Goal: Task Accomplishment & Management: Manage account settings

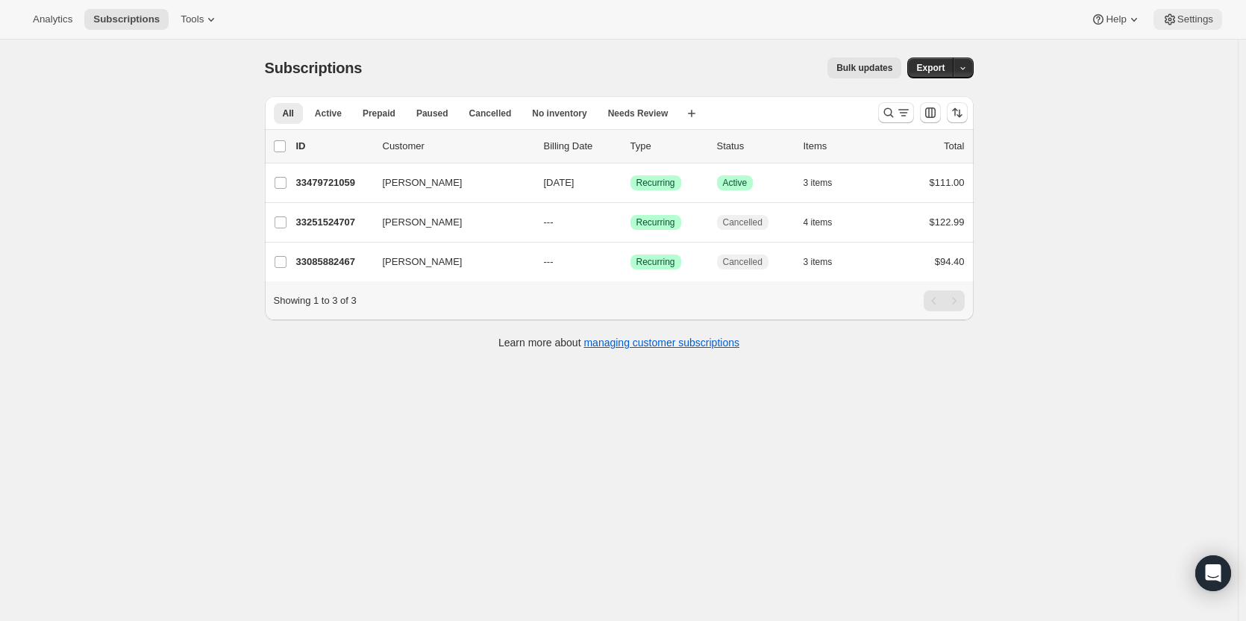
click at [1181, 19] on span "Settings" at bounding box center [1195, 19] width 36 height 12
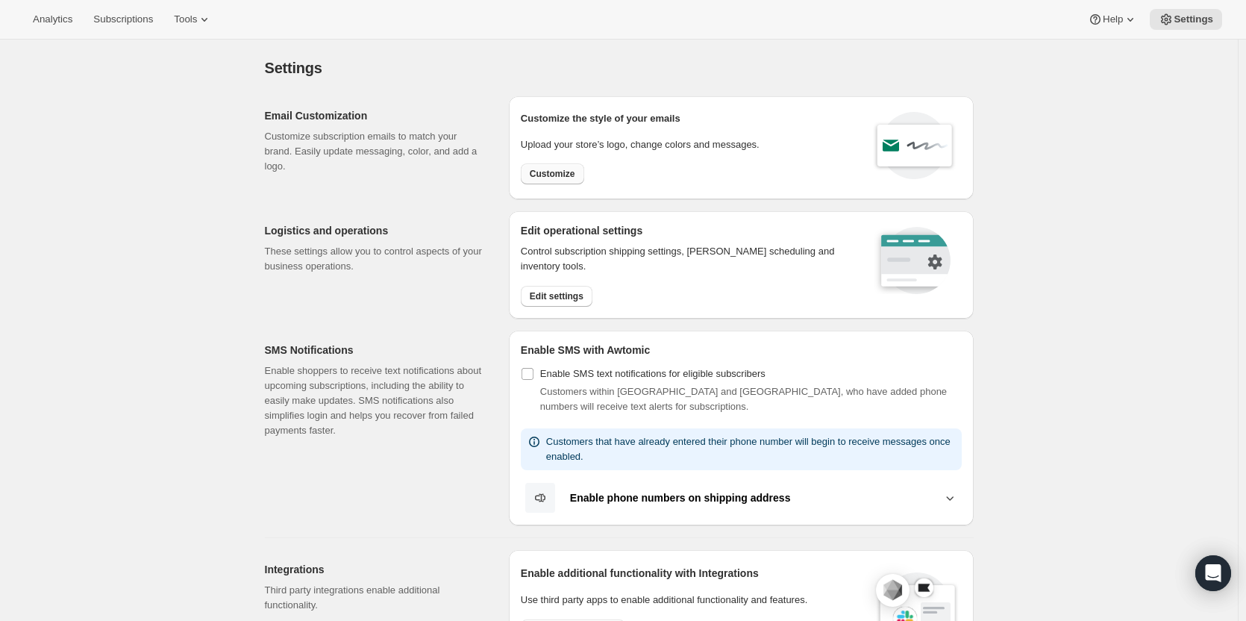
click at [568, 178] on span "Customize" at bounding box center [553, 174] width 46 height 12
select select "subscriptionMessage"
select select "5"
select select "15"
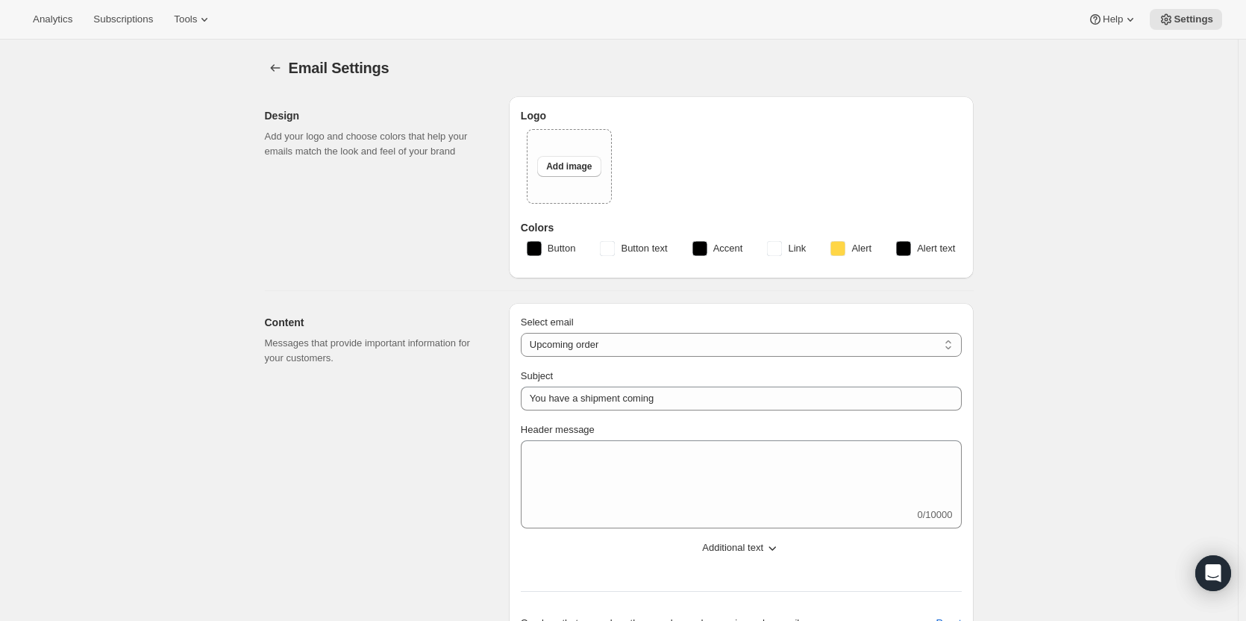
select select "7"
select select "10"
type input "Clif Family Winery"
checkbox input "false"
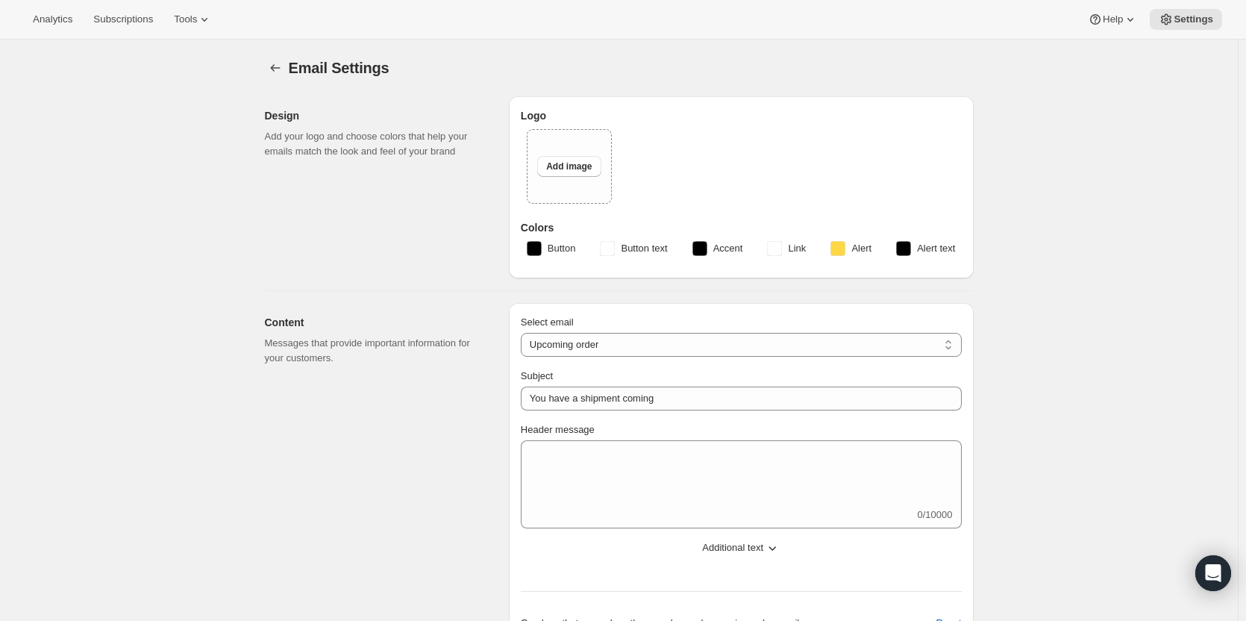
checkbox input "false"
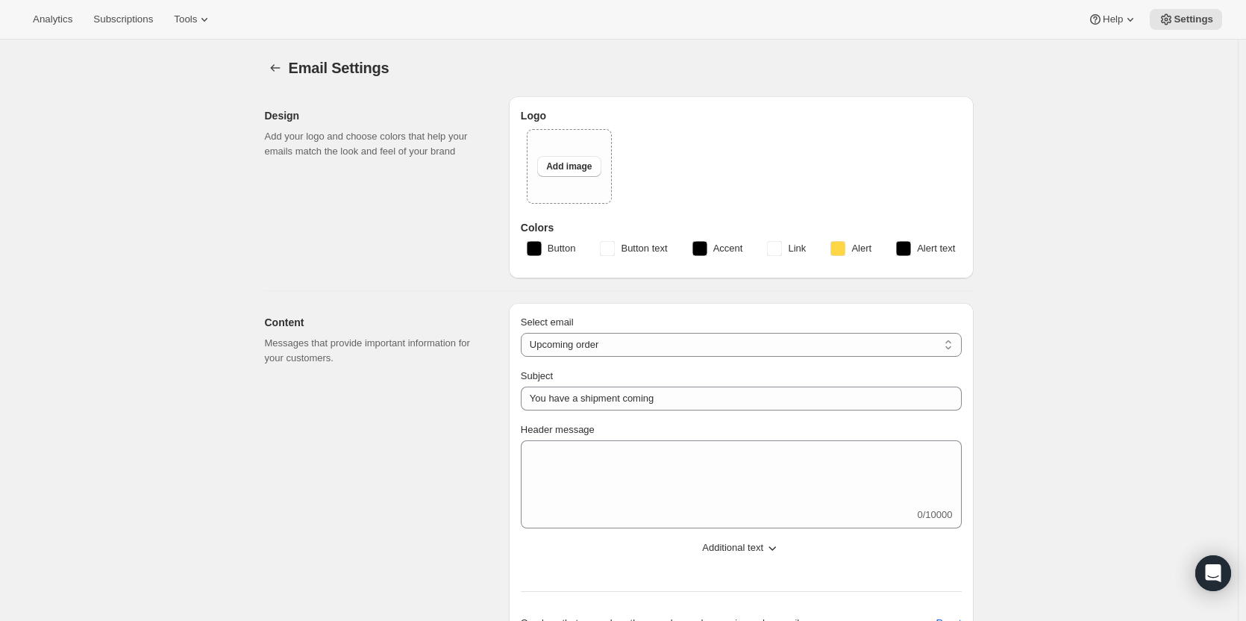
checkbox input "false"
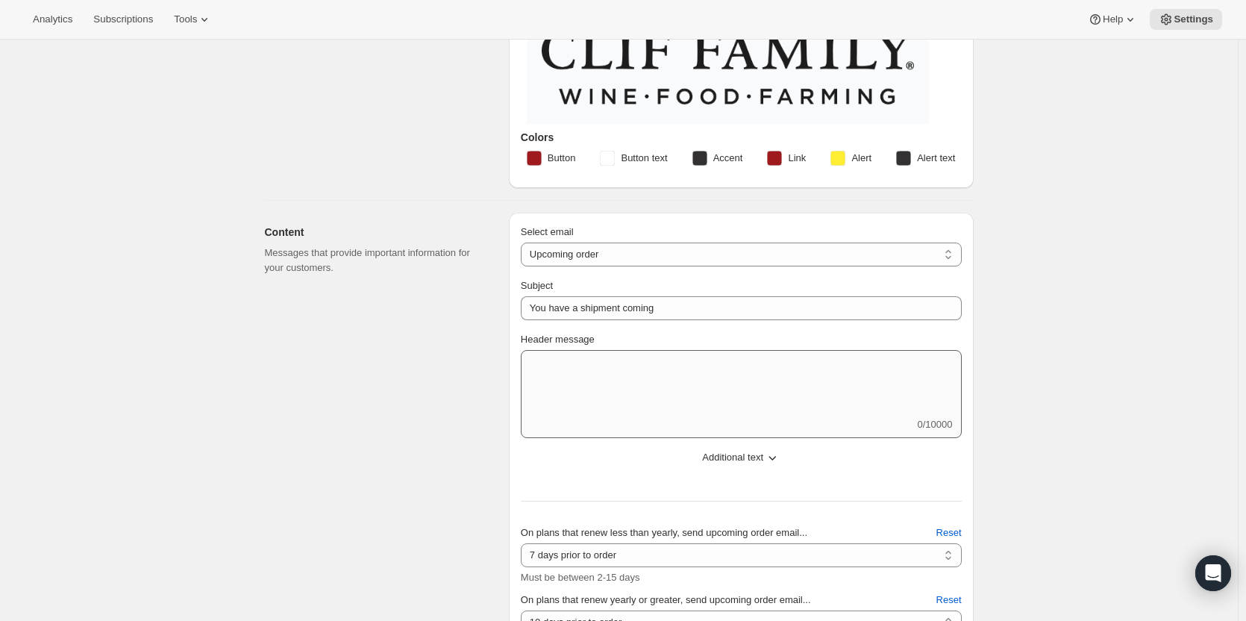
scroll to position [224, 0]
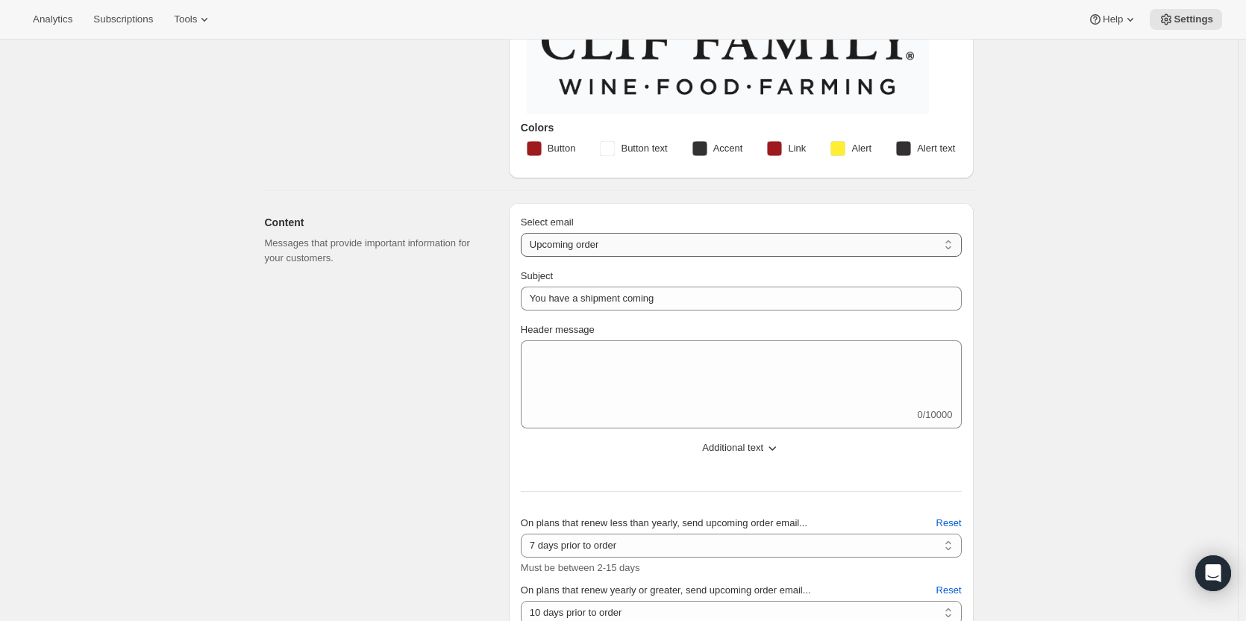
click at [581, 237] on select "New subscription Upcoming order Failed payment Delayed subscription (inventory …" at bounding box center [741, 245] width 441 height 24
click at [524, 233] on select "New subscription Upcoming order Failed payment Delayed subscription (inventory …" at bounding box center [741, 245] width 441 height 24
drag, startPoint x: 605, startPoint y: 246, endPoint x: 595, endPoint y: 254, distance: 12.8
click at [605, 246] on select "New subscription Upcoming order Failed payment Delayed subscription (inventory …" at bounding box center [741, 245] width 441 height 24
select select "welcomeMessage"
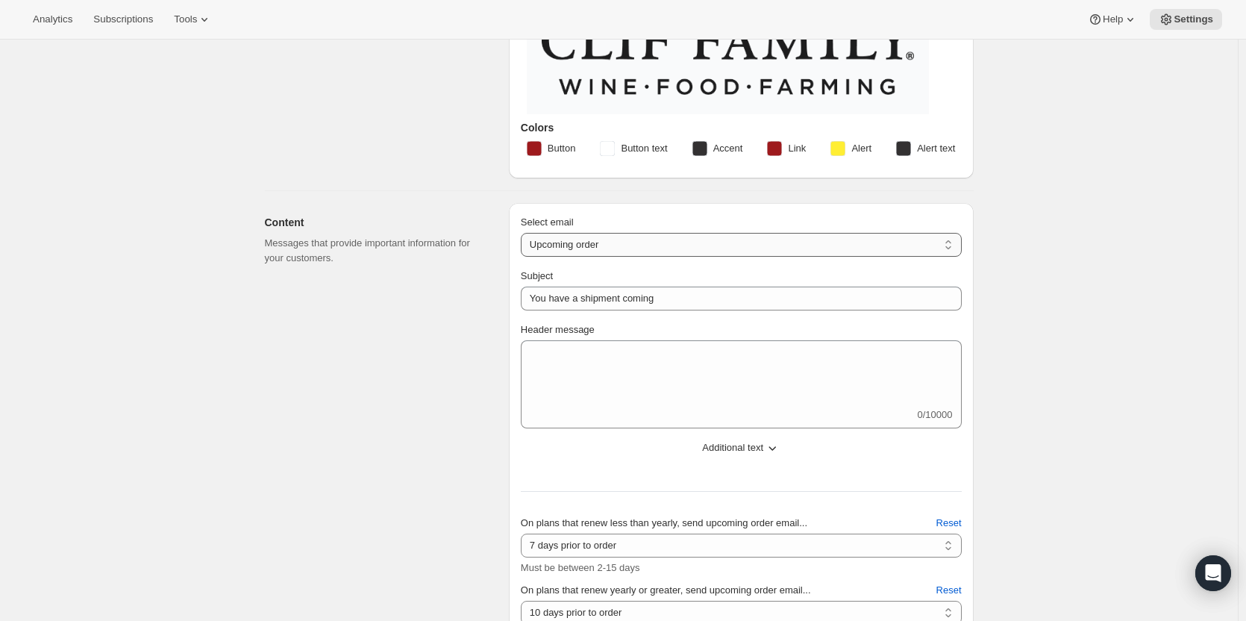
click at [524, 233] on select "New subscription Upcoming order Failed payment Delayed subscription (inventory …" at bounding box center [741, 245] width 441 height 24
type input "Your new subscription"
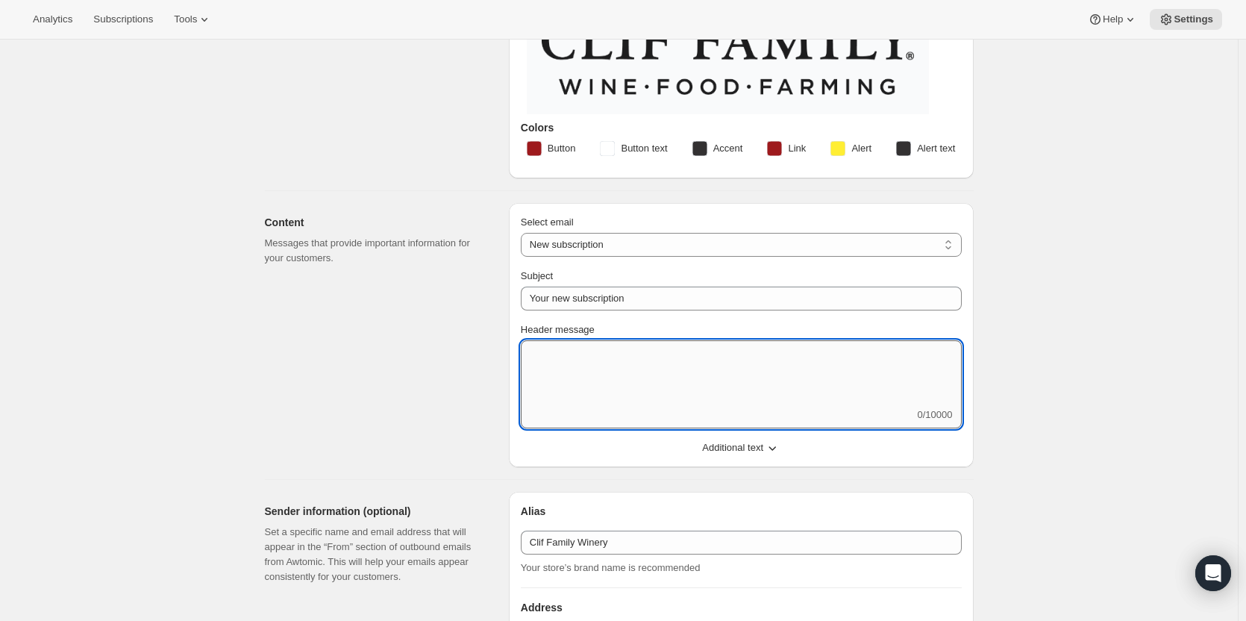
click at [589, 376] on textarea "Header message" at bounding box center [741, 373] width 441 height 67
click at [716, 363] on textarea "Header message" at bounding box center [741, 373] width 441 height 67
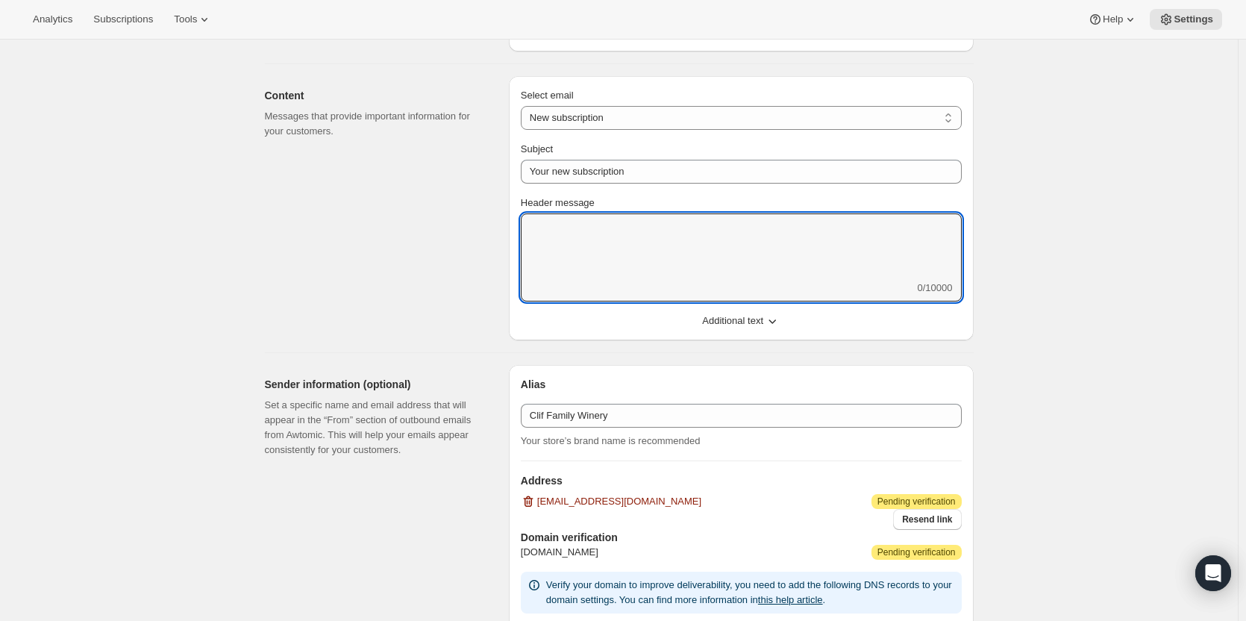
scroll to position [373, 0]
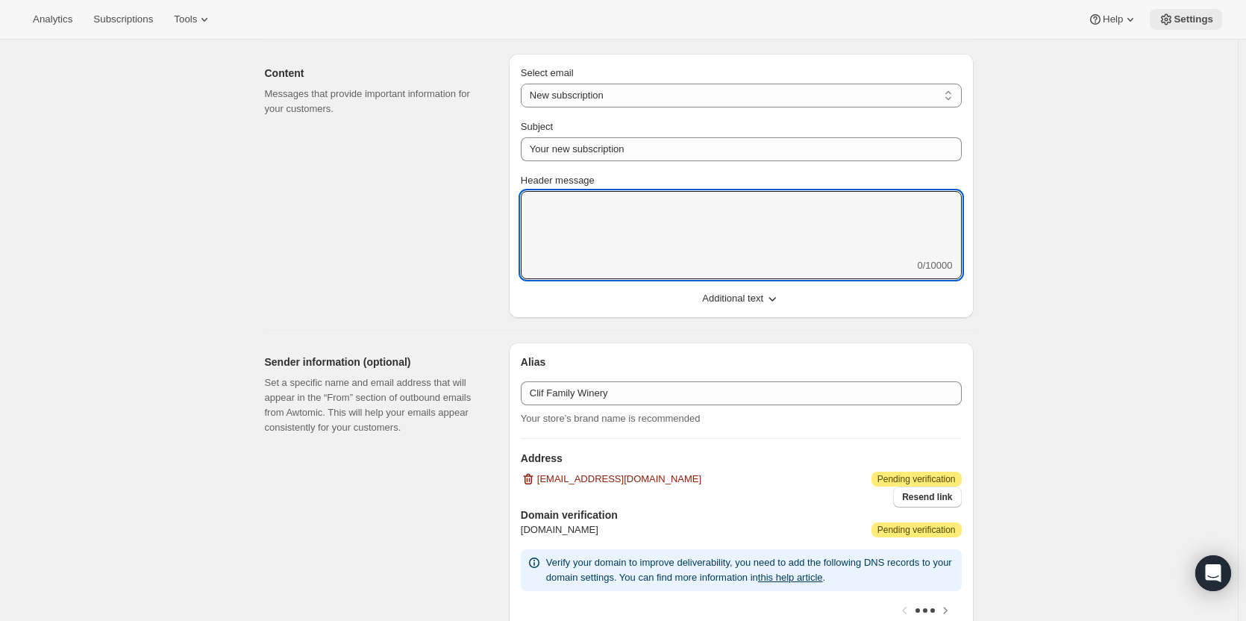
click at [1204, 21] on span "Settings" at bounding box center [1194, 19] width 40 height 12
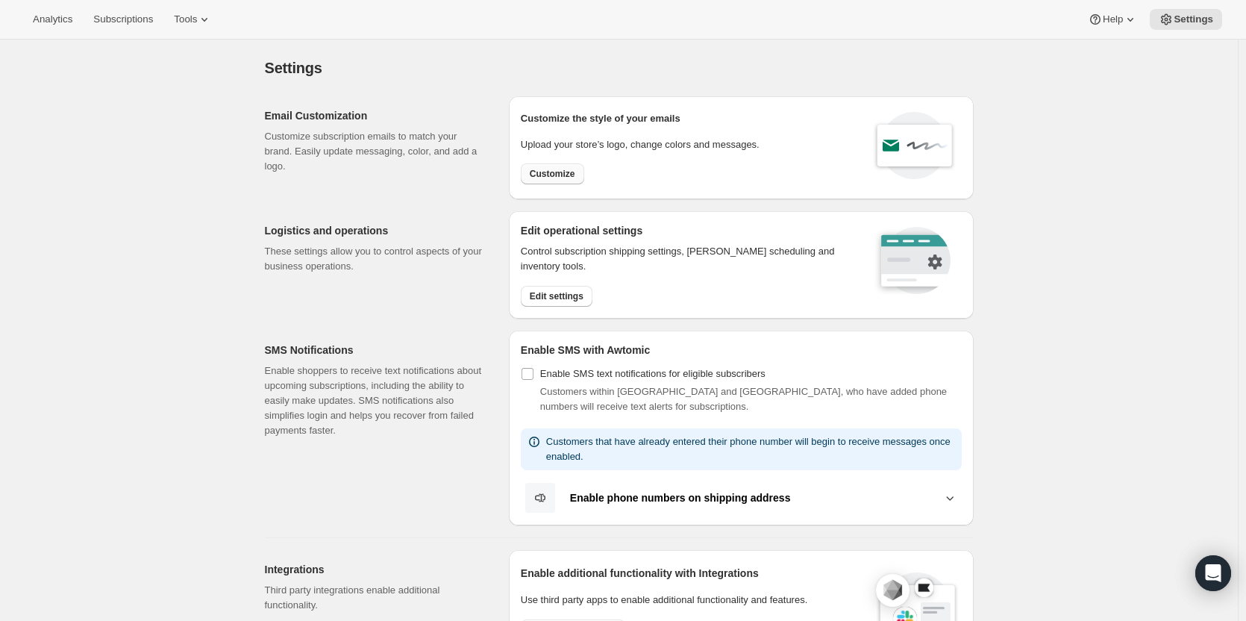
click at [542, 171] on span "Customize" at bounding box center [553, 174] width 46 height 12
select select "subscriptionMessage"
select select "5"
select select "15"
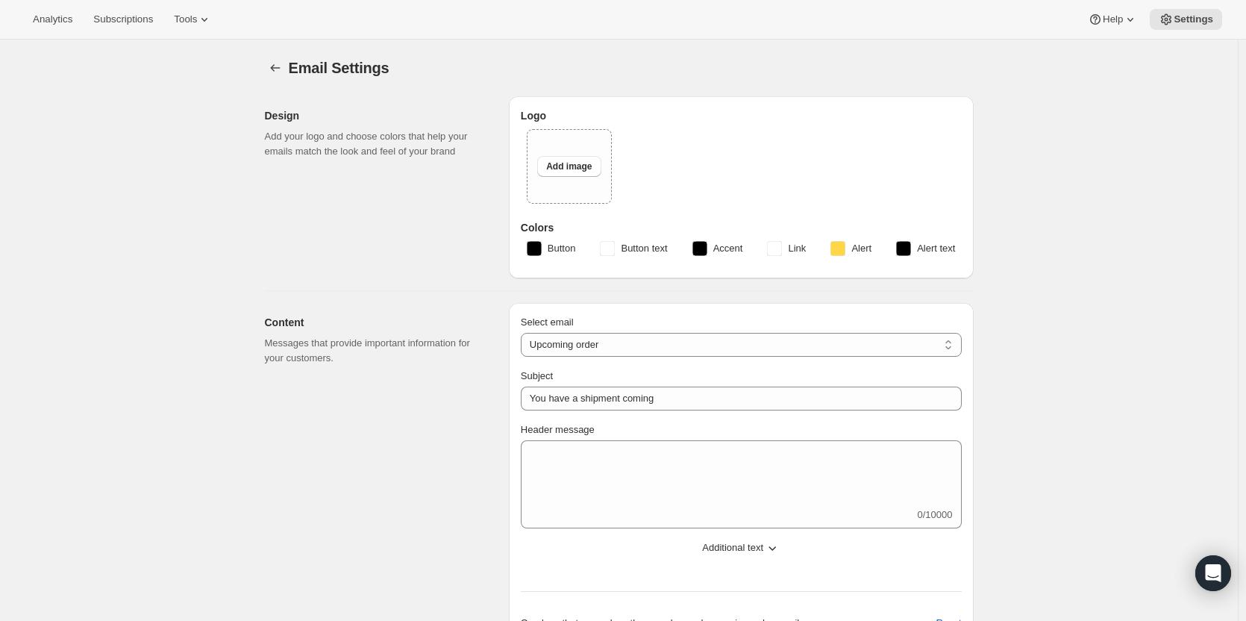
select select "7"
select select "10"
type input "Clif Family Winery"
checkbox input "false"
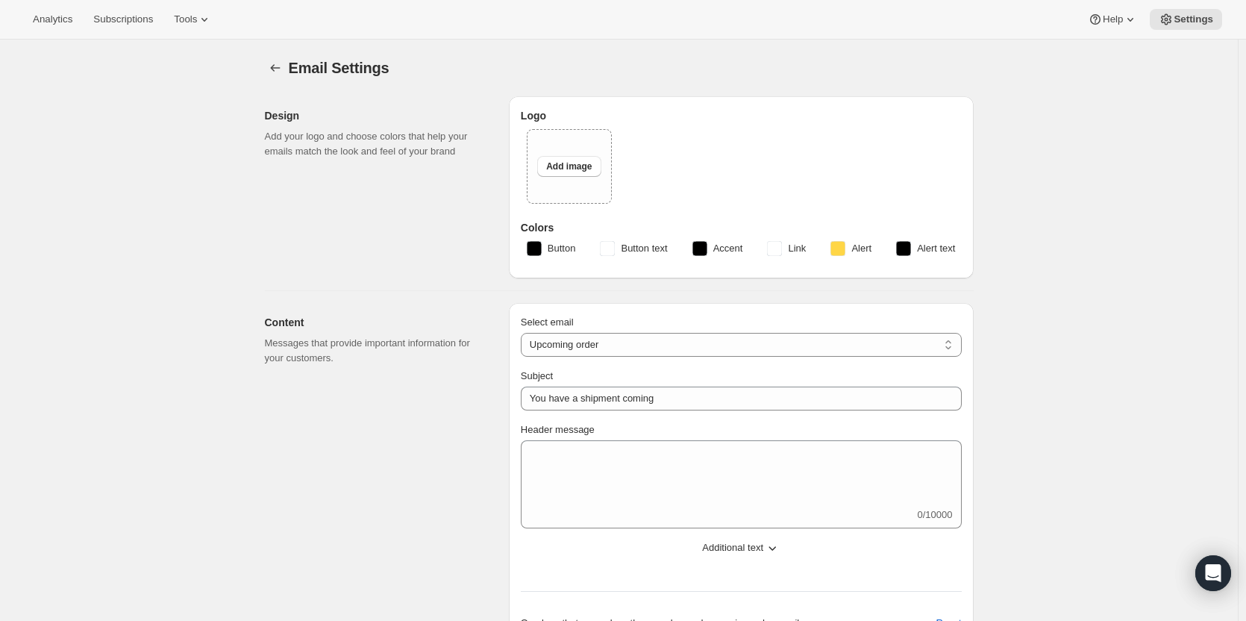
checkbox input "false"
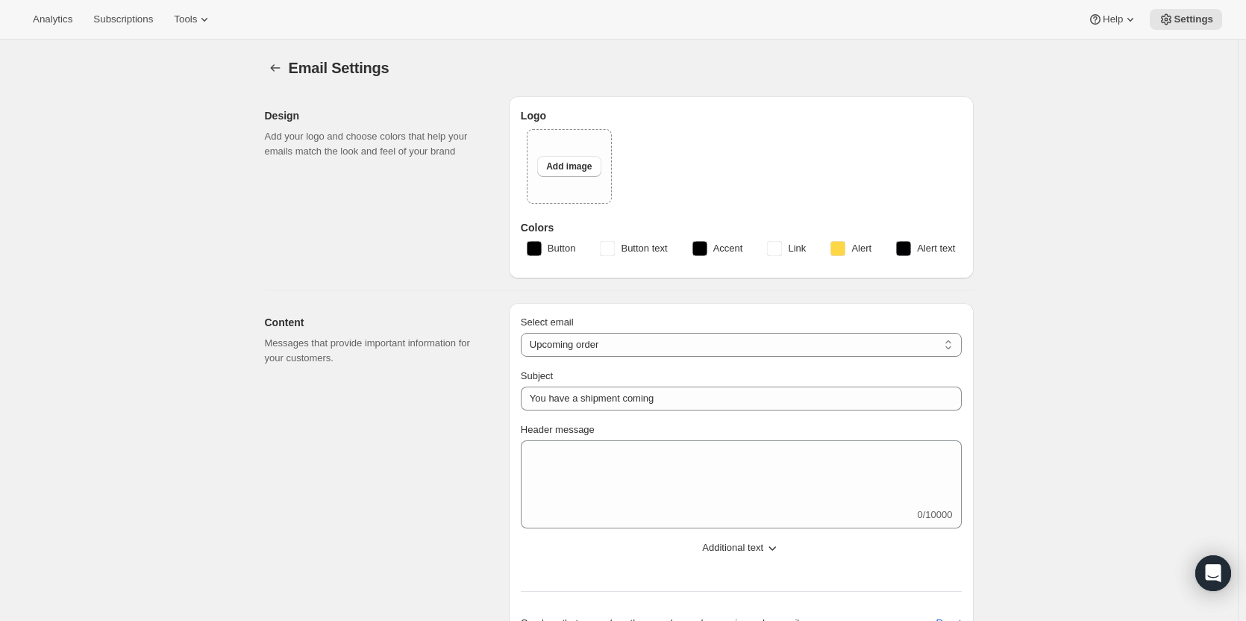
checkbox input "false"
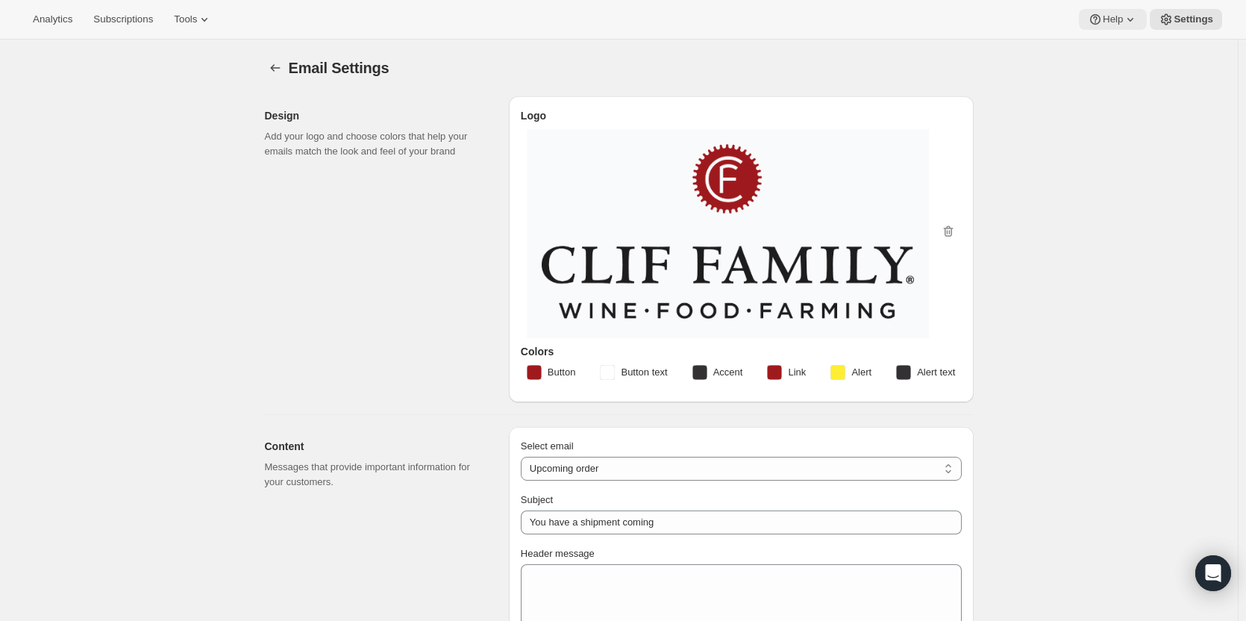
click at [1135, 23] on icon at bounding box center [1130, 19] width 15 height 15
click at [1116, 28] on button "Help" at bounding box center [1113, 19] width 68 height 21
click at [1118, 47] on span "Setup guide" at bounding box center [1108, 50] width 51 height 11
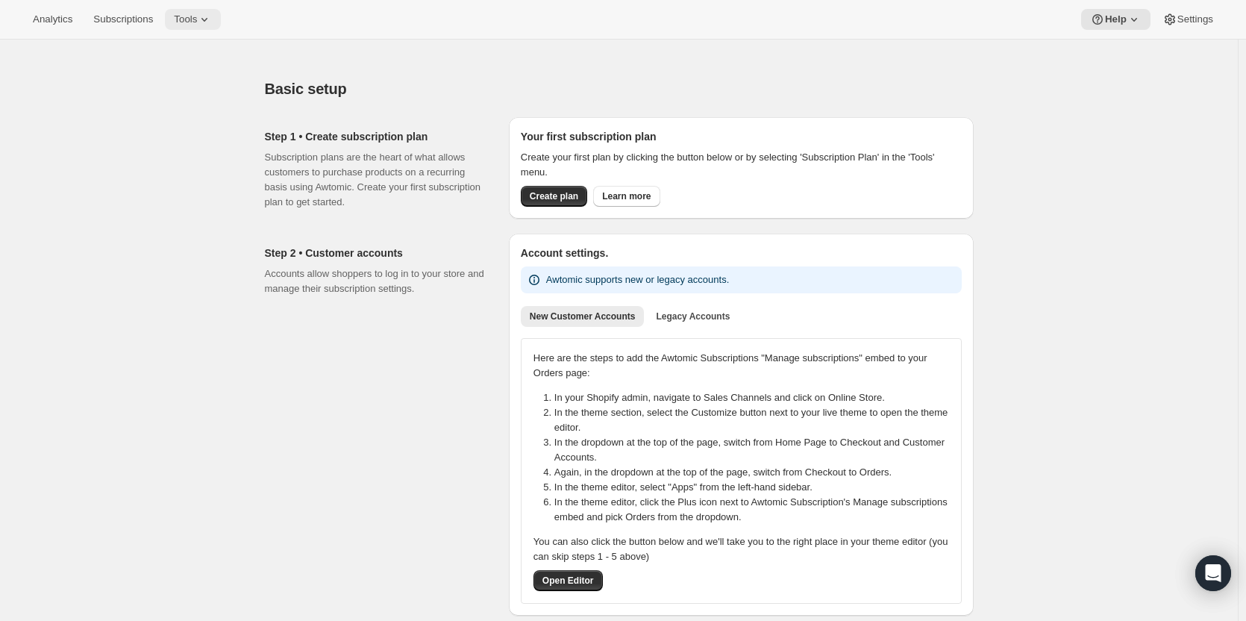
click at [221, 22] on button "Tools" at bounding box center [193, 19] width 56 height 21
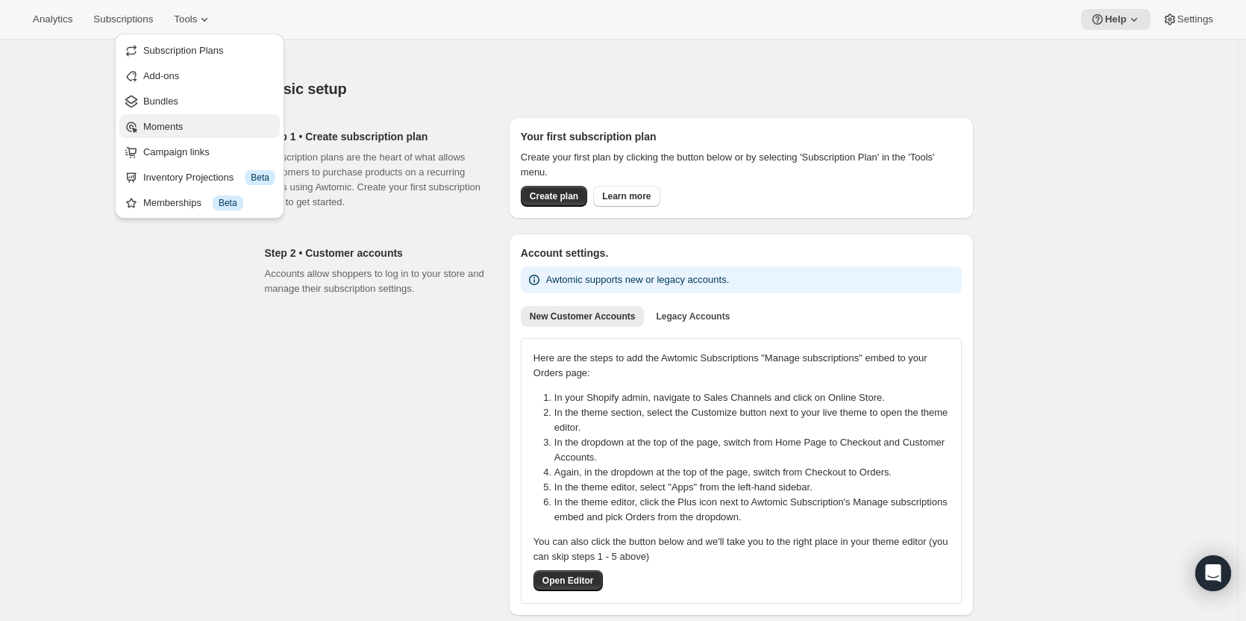
click at [166, 125] on span "Moments" at bounding box center [163, 126] width 40 height 11
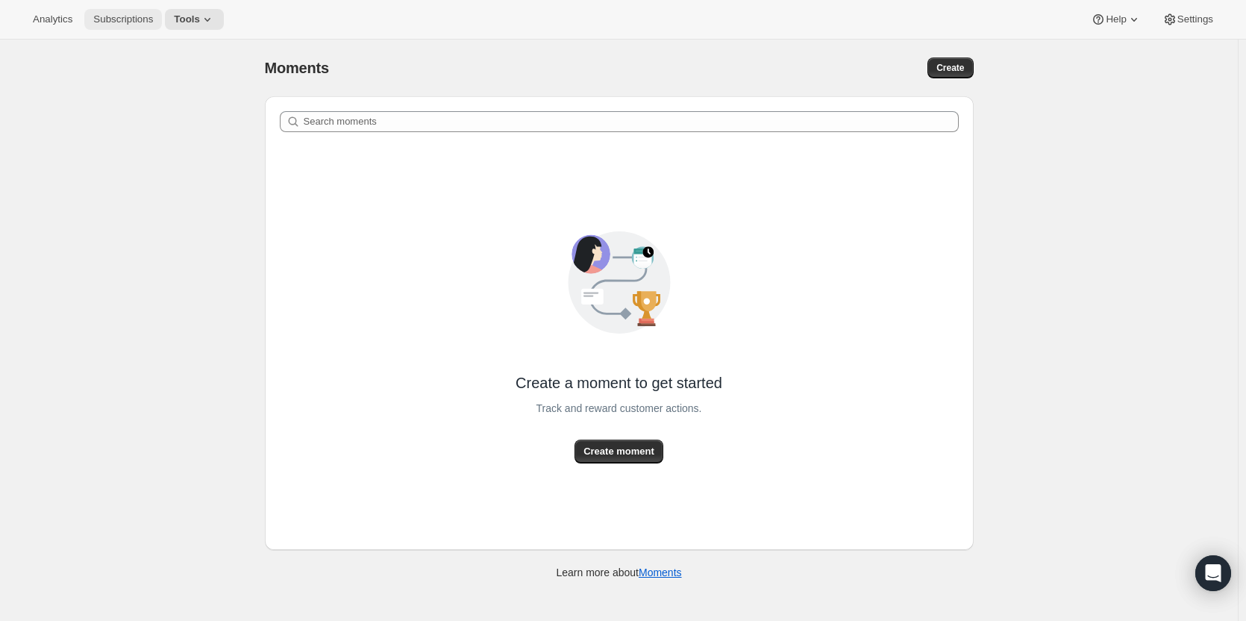
click at [153, 16] on span "Subscriptions" at bounding box center [123, 19] width 60 height 12
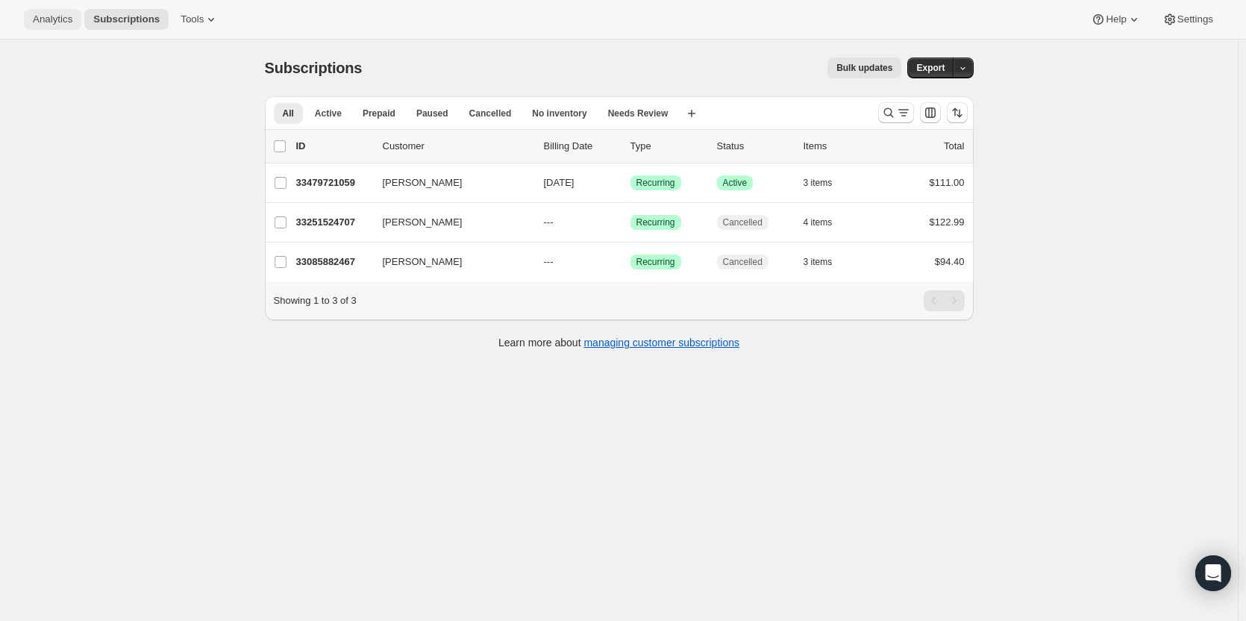
click at [44, 15] on span "Analytics" at bounding box center [53, 19] width 40 height 12
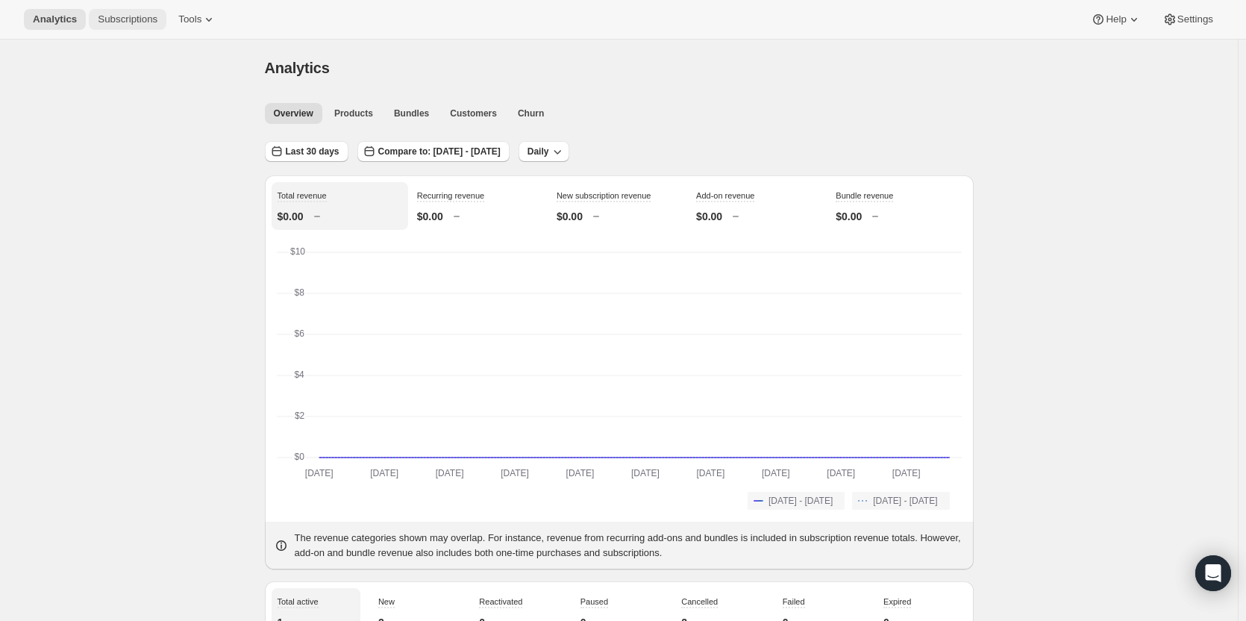
click at [129, 19] on span "Subscriptions" at bounding box center [128, 19] width 60 height 12
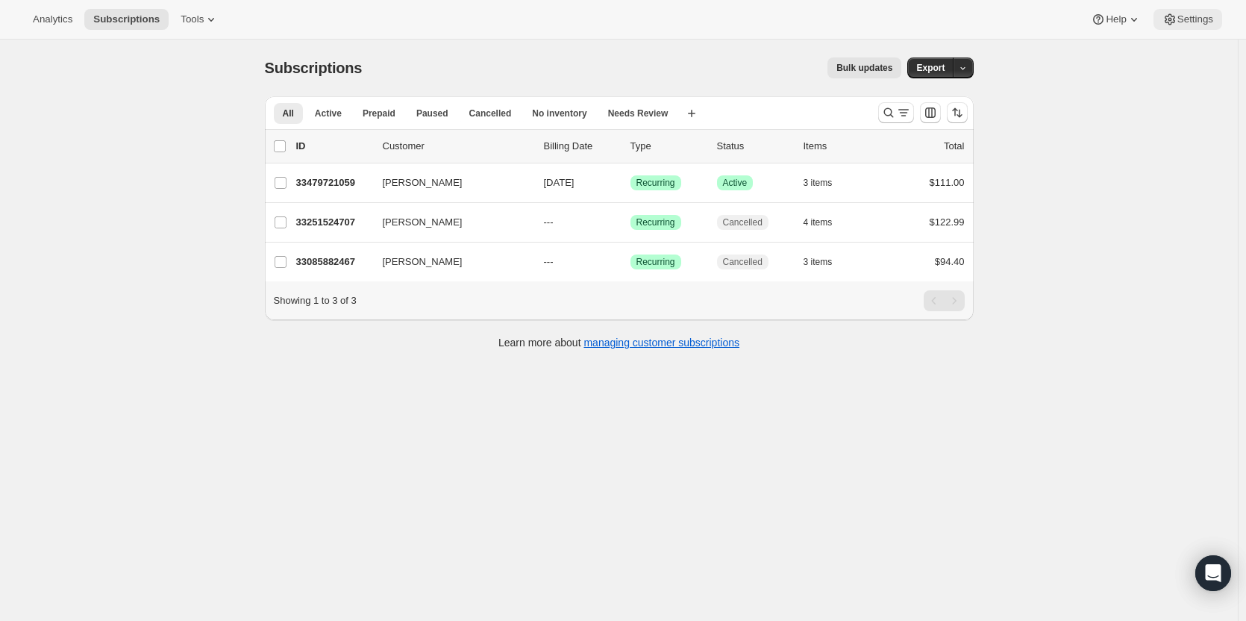
click at [1206, 22] on span "Settings" at bounding box center [1195, 19] width 36 height 12
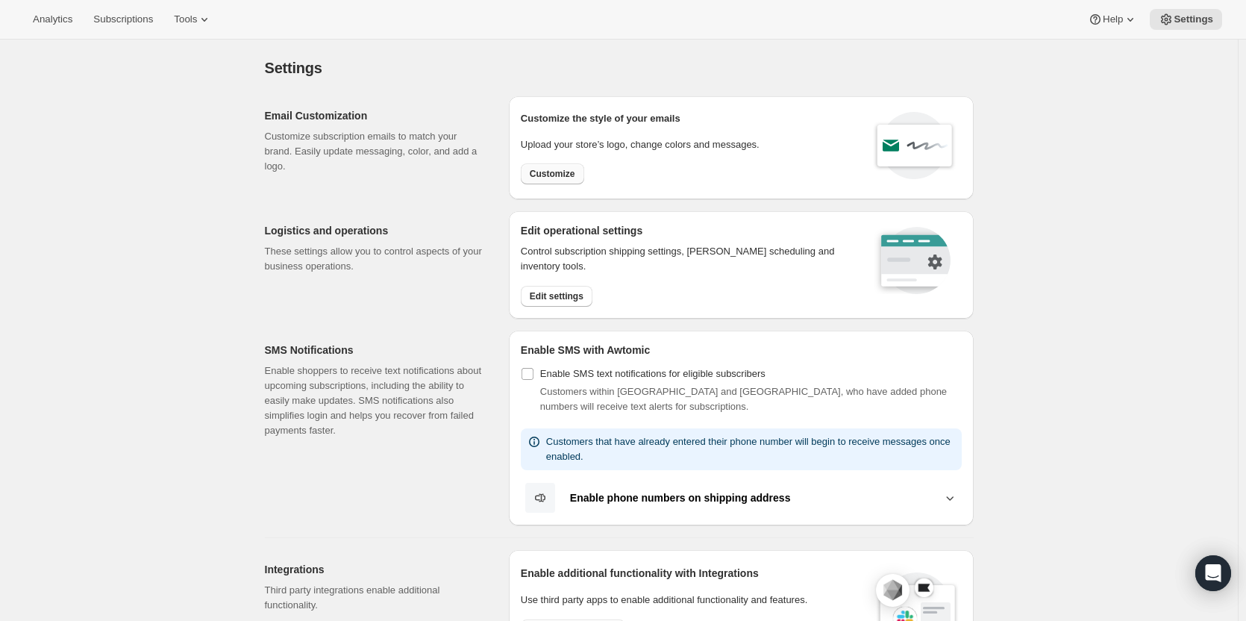
click at [556, 168] on span "Customize" at bounding box center [553, 174] width 46 height 12
select select "subscriptionMessage"
select select "5"
select select "15"
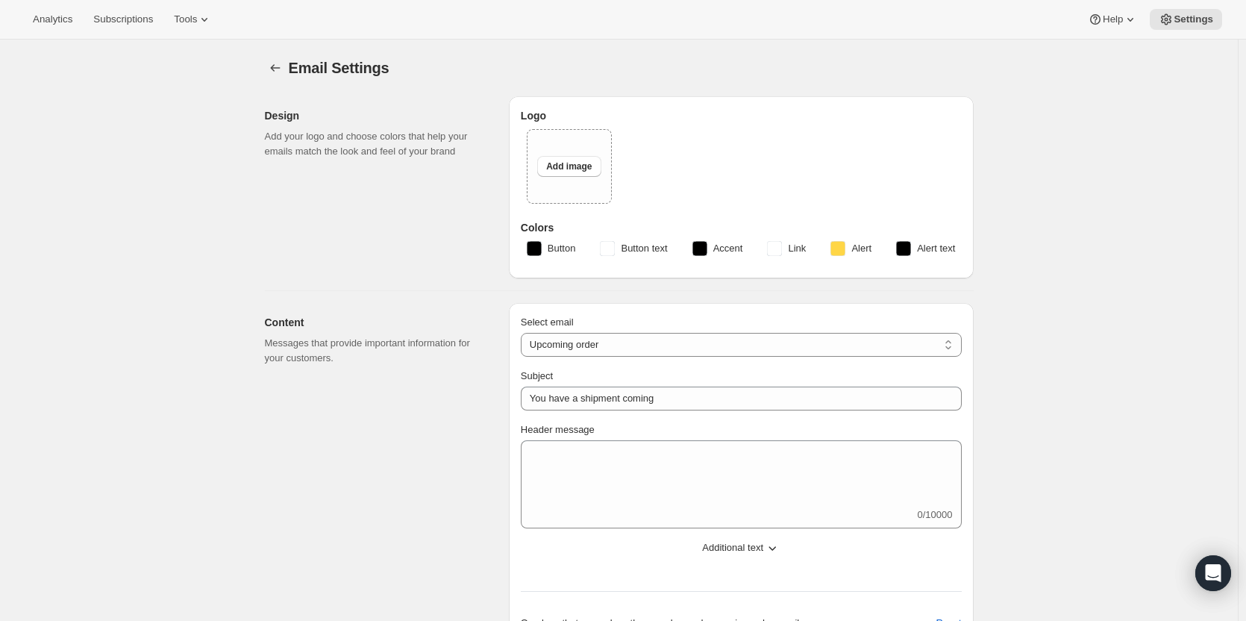
select select "7"
select select "10"
type input "Clif Family Winery"
checkbox input "false"
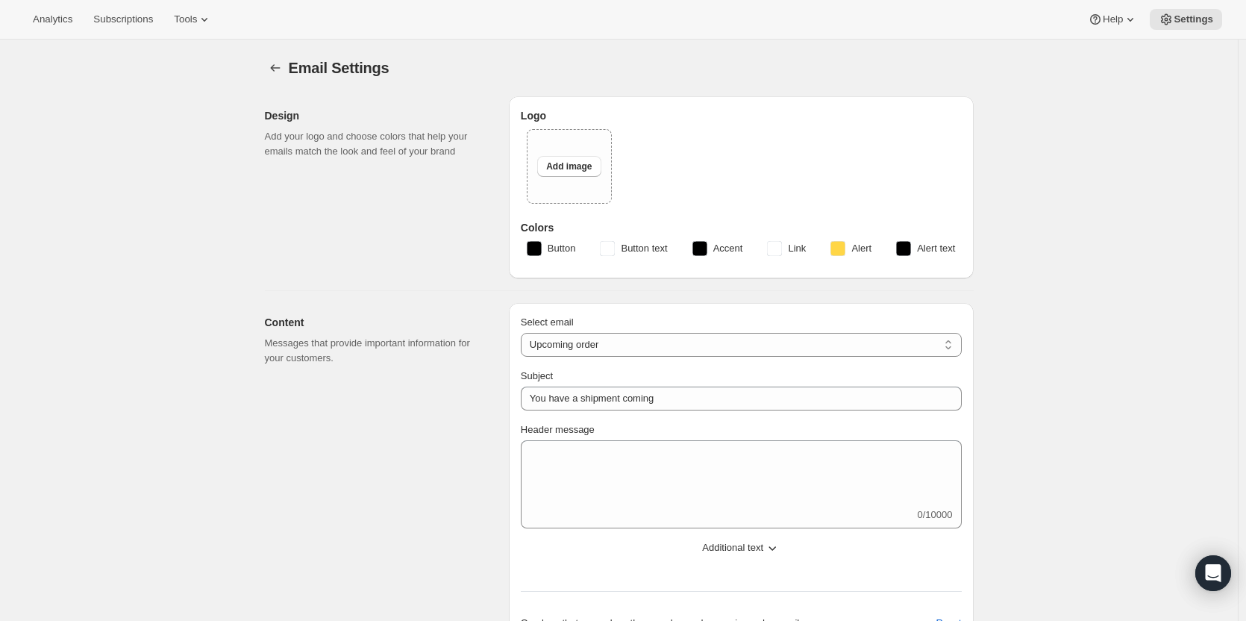
checkbox input "false"
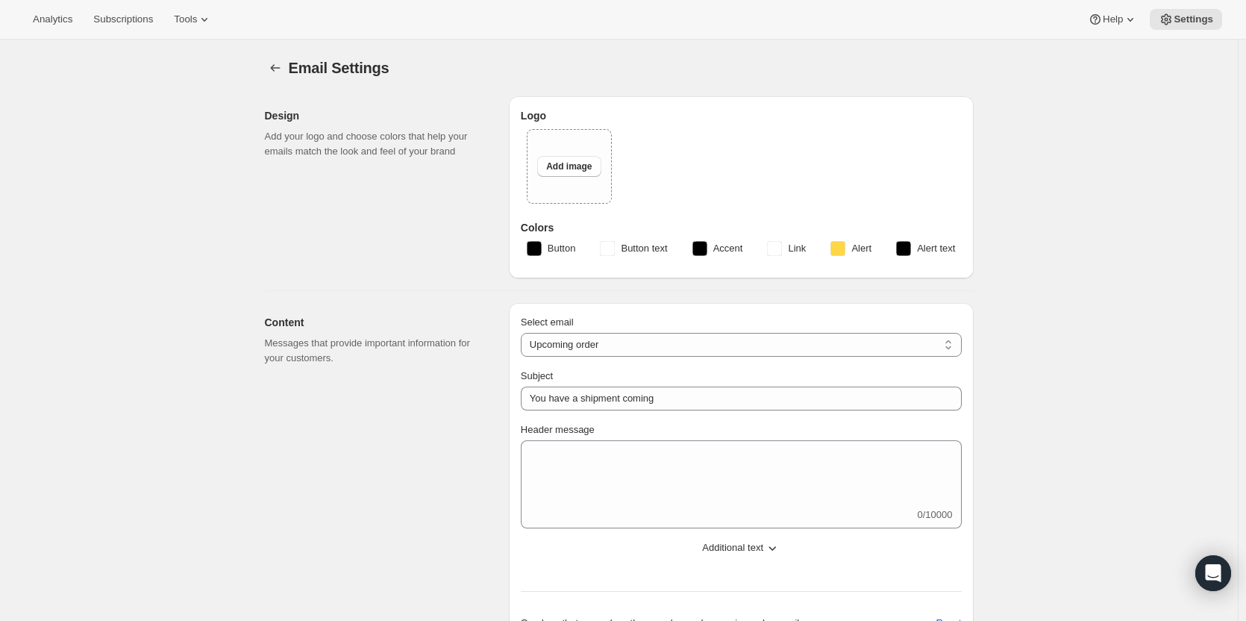
checkbox input "false"
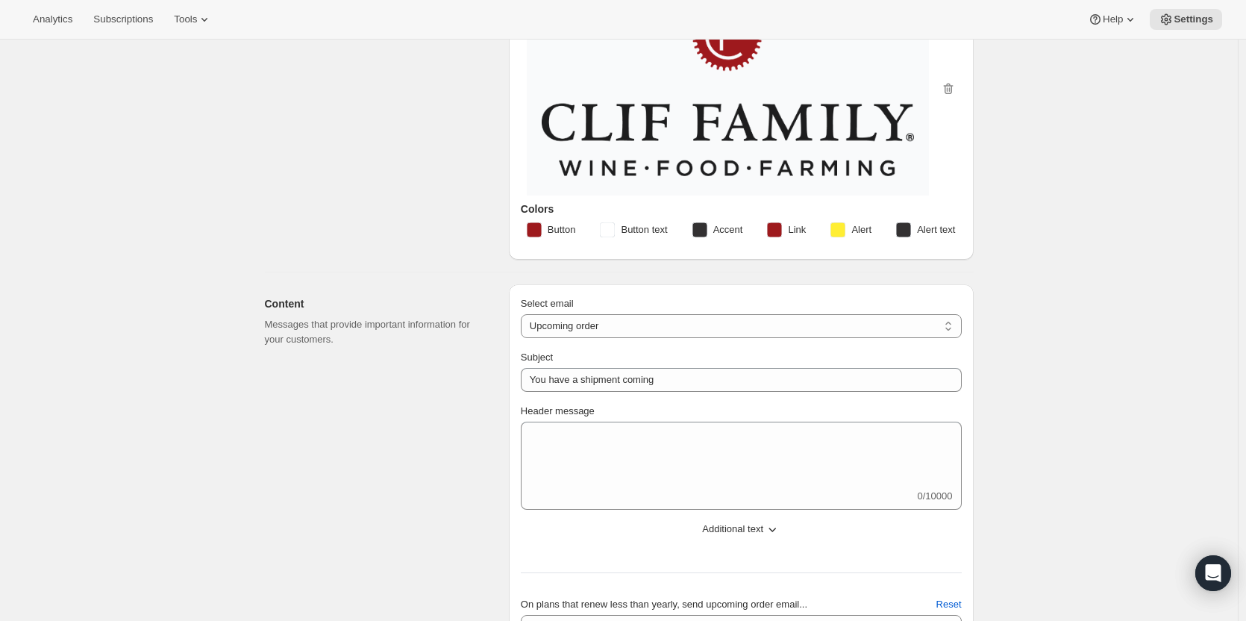
scroll to position [149, 0]
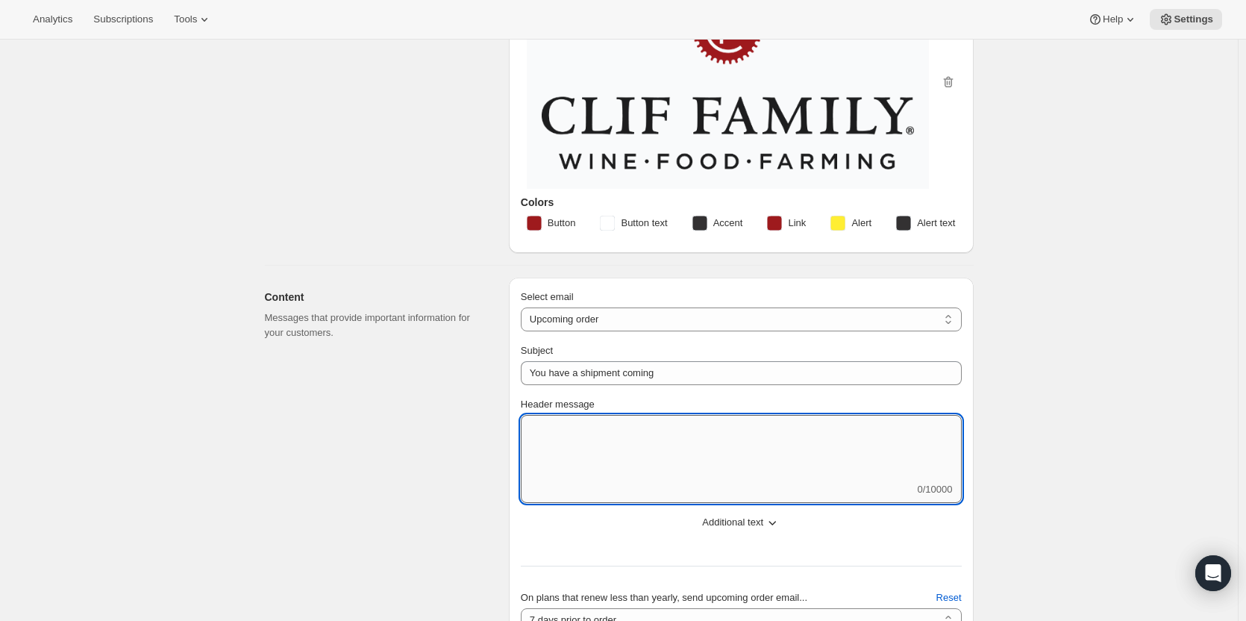
click at [768, 439] on textarea "Header message" at bounding box center [741, 448] width 441 height 67
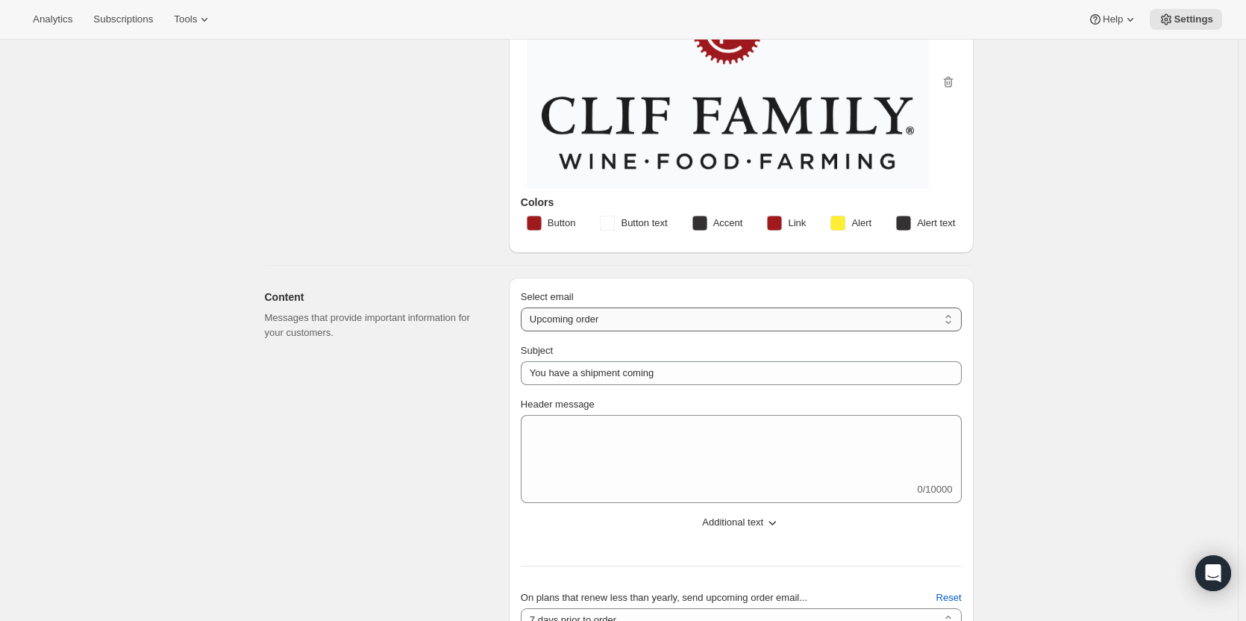
click at [554, 322] on select "New subscription Upcoming order Failed payment Delayed subscription (inventory …" at bounding box center [741, 319] width 441 height 24
select select "welcomeMessage"
click at [524, 307] on select "New subscription Upcoming order Failed payment Delayed subscription (inventory …" at bounding box center [741, 319] width 441 height 24
type input "Your new subscription"
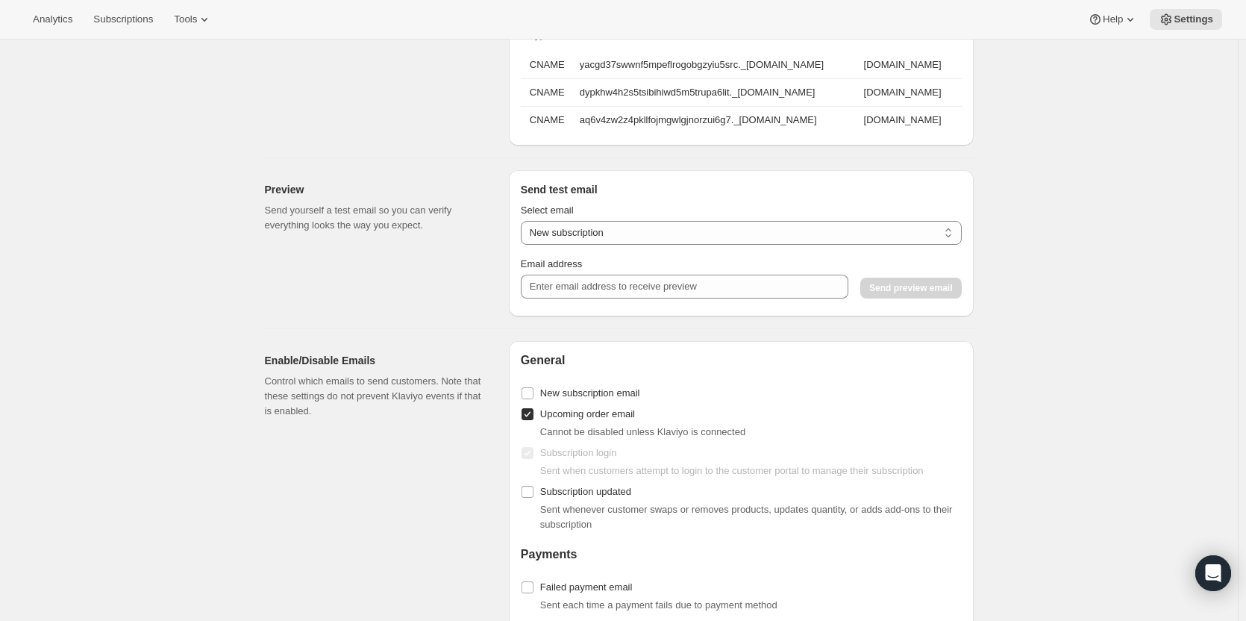
scroll to position [1119, 0]
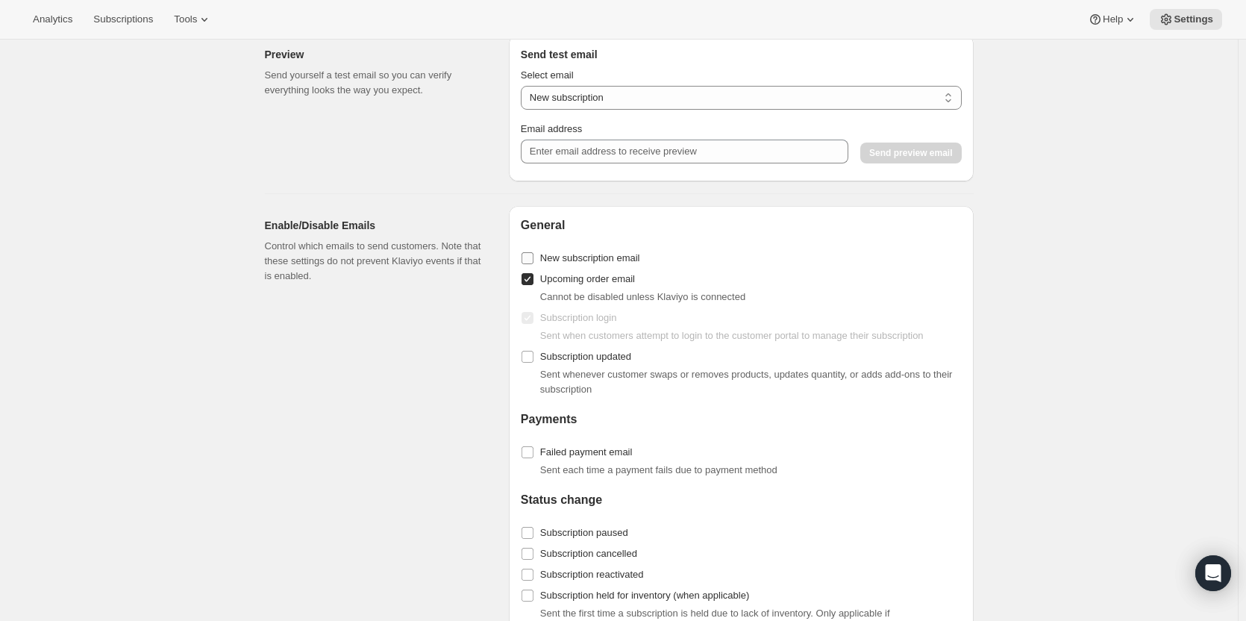
click at [530, 264] on input "New subscription email" at bounding box center [527, 258] width 12 height 12
click at [532, 264] on input "New subscription email" at bounding box center [527, 258] width 12 height 12
checkbox input "false"
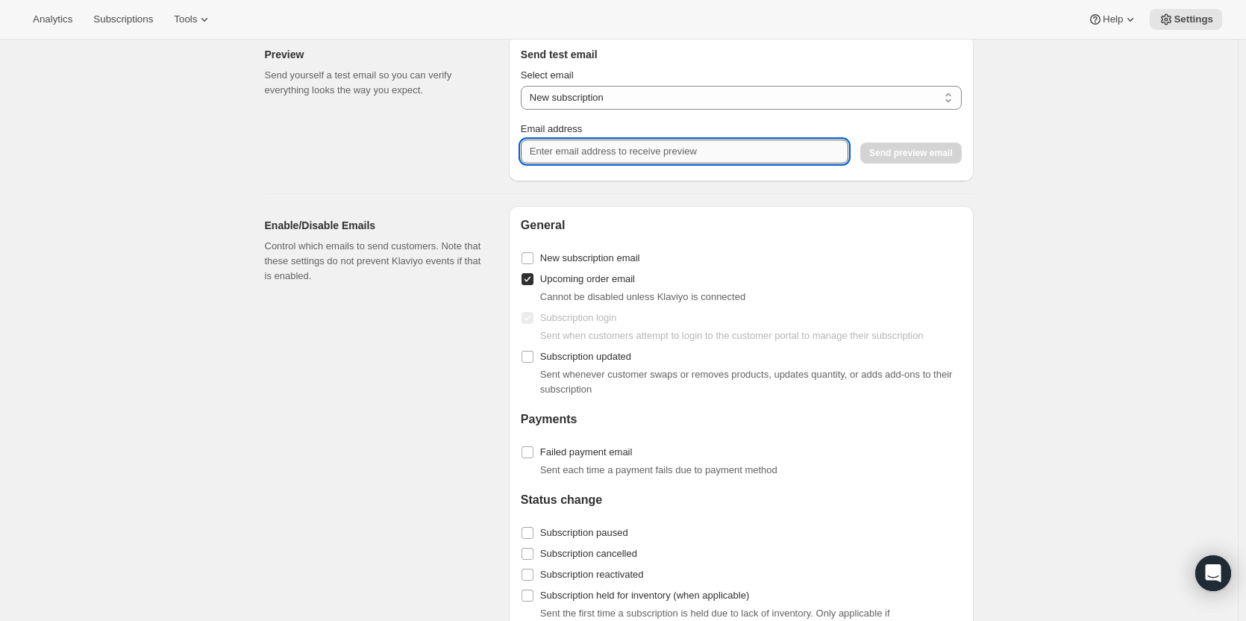
click at [583, 161] on input "Email address" at bounding box center [685, 152] width 328 height 24
type input "[EMAIL_ADDRESS][DOMAIN_NAME]"
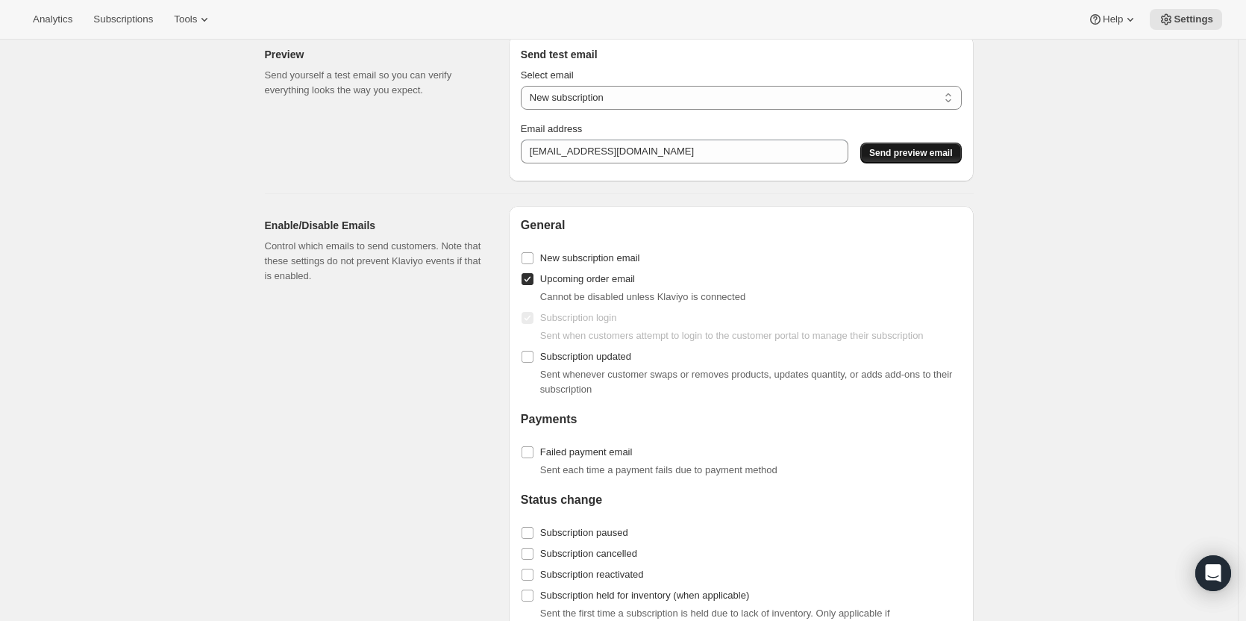
click at [910, 157] on span "Send preview email" at bounding box center [910, 153] width 83 height 12
click at [906, 159] on span "Send preview email" at bounding box center [910, 153] width 83 height 12
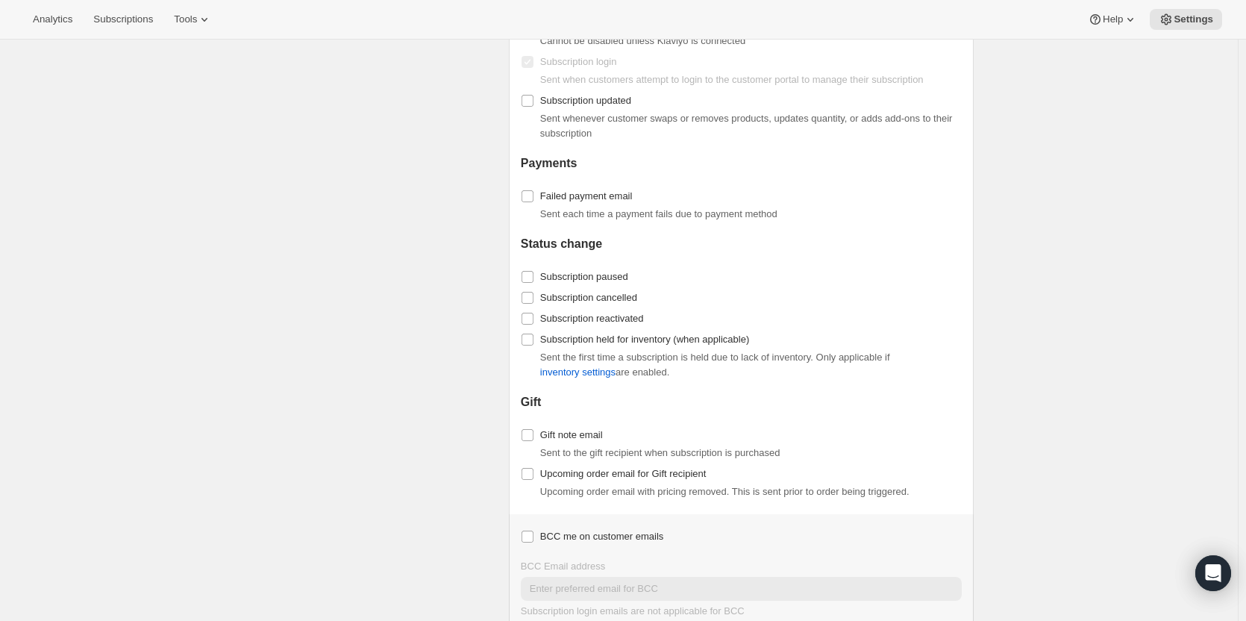
scroll to position [1439, 0]
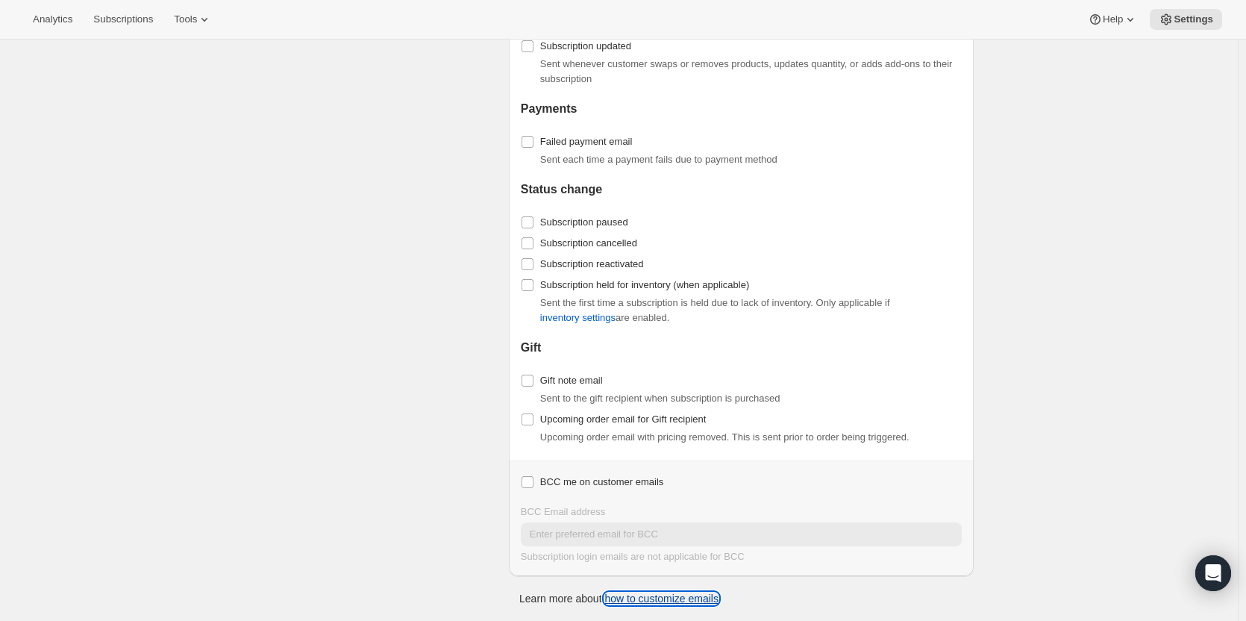
click at [657, 601] on link "how to customize emails" at bounding box center [661, 598] width 114 height 12
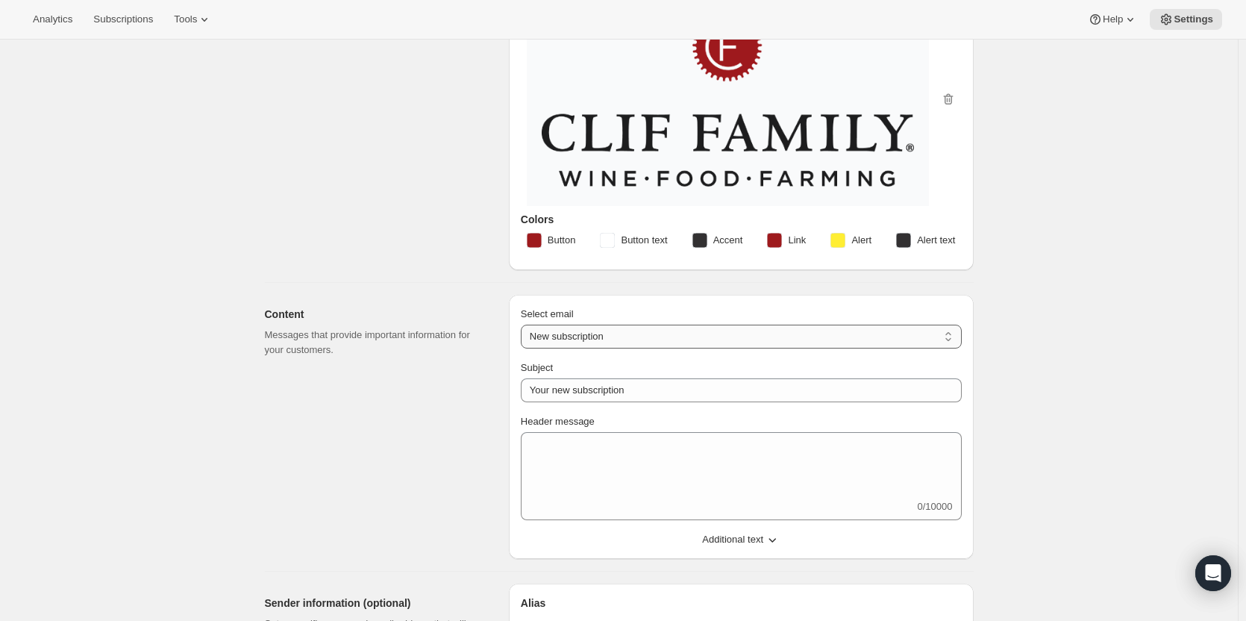
scroll to position [96, 0]
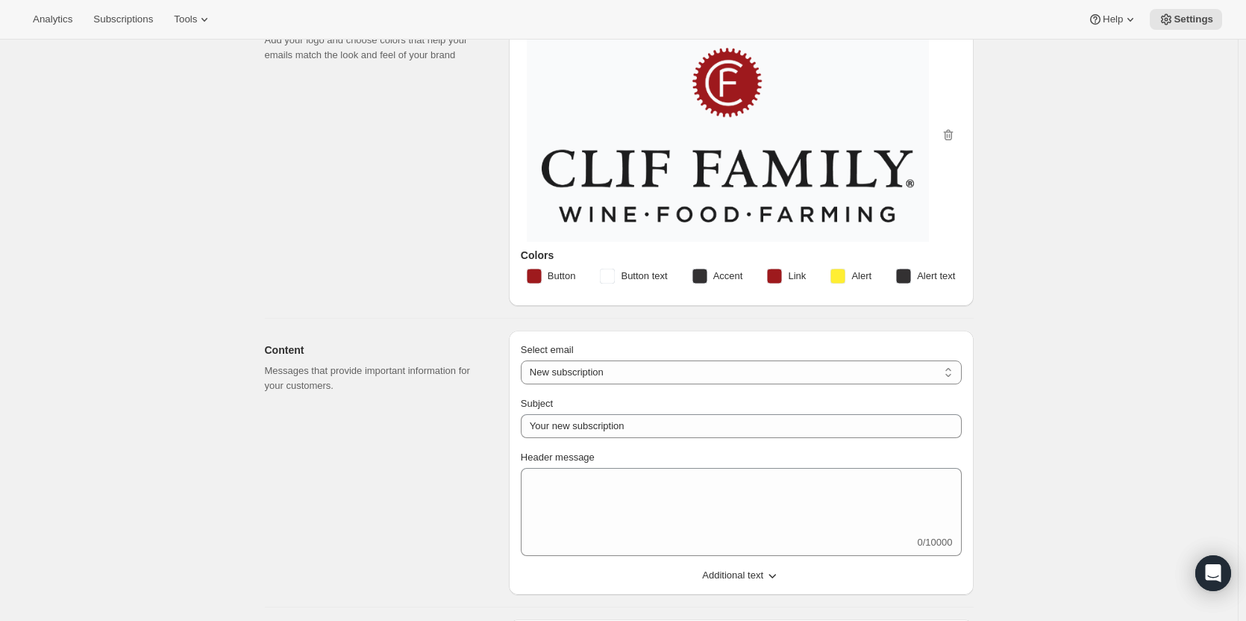
click at [583, 533] on div "0/10000" at bounding box center [741, 512] width 441 height 88
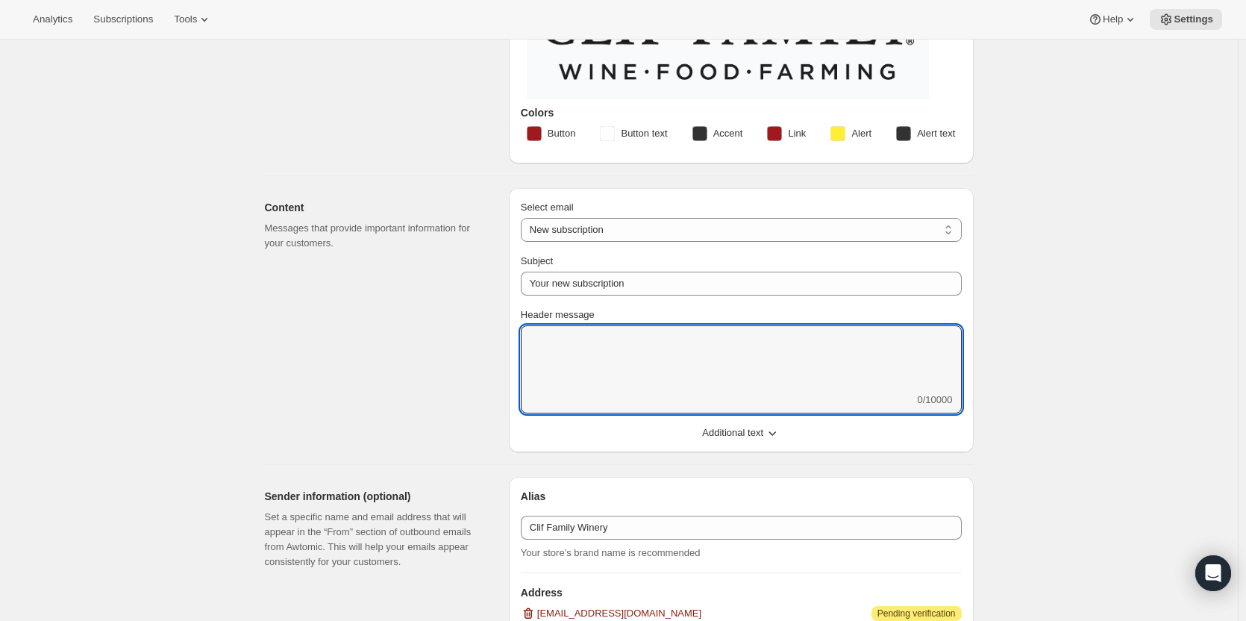
scroll to position [245, 0]
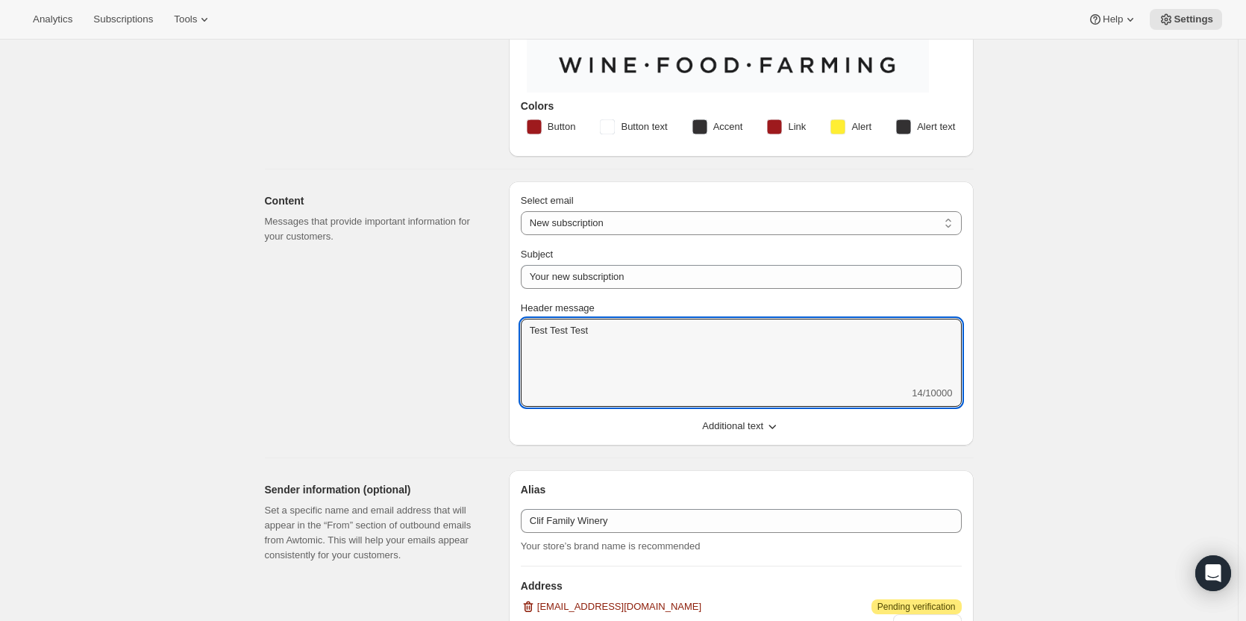
type textarea "Test Test Test"
click at [763, 424] on span "Additional text" at bounding box center [732, 426] width 61 height 15
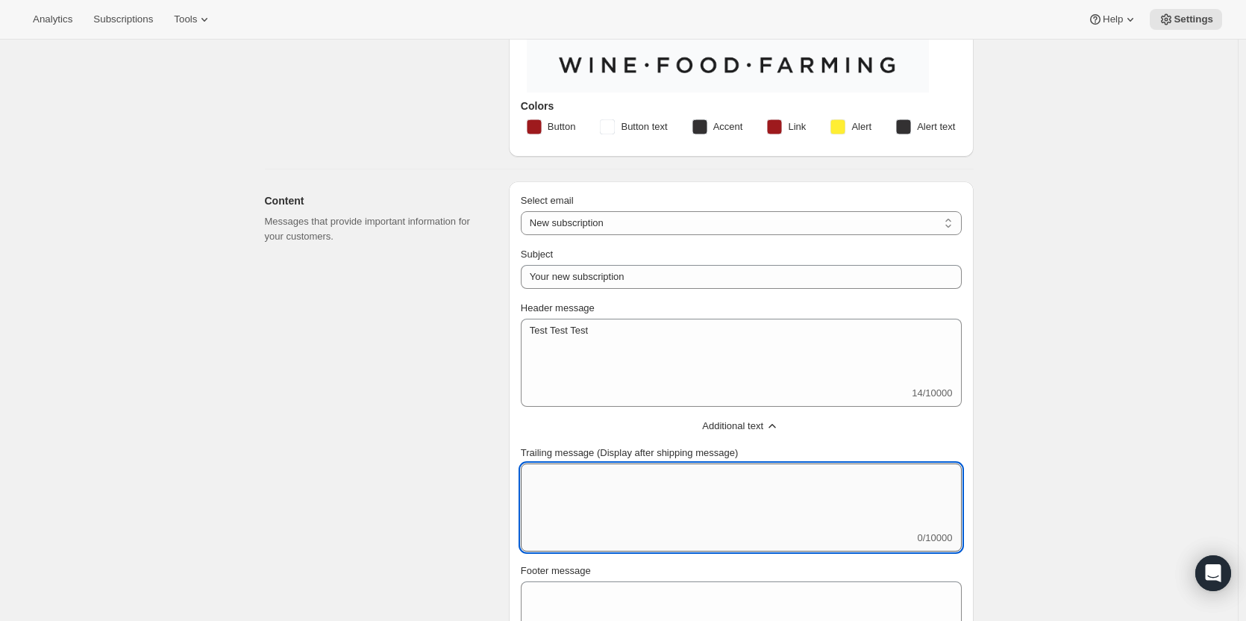
click at [570, 501] on textarea "Trailing message (Display after shipping message)" at bounding box center [741, 496] width 441 height 67
type textarea "Test 2"
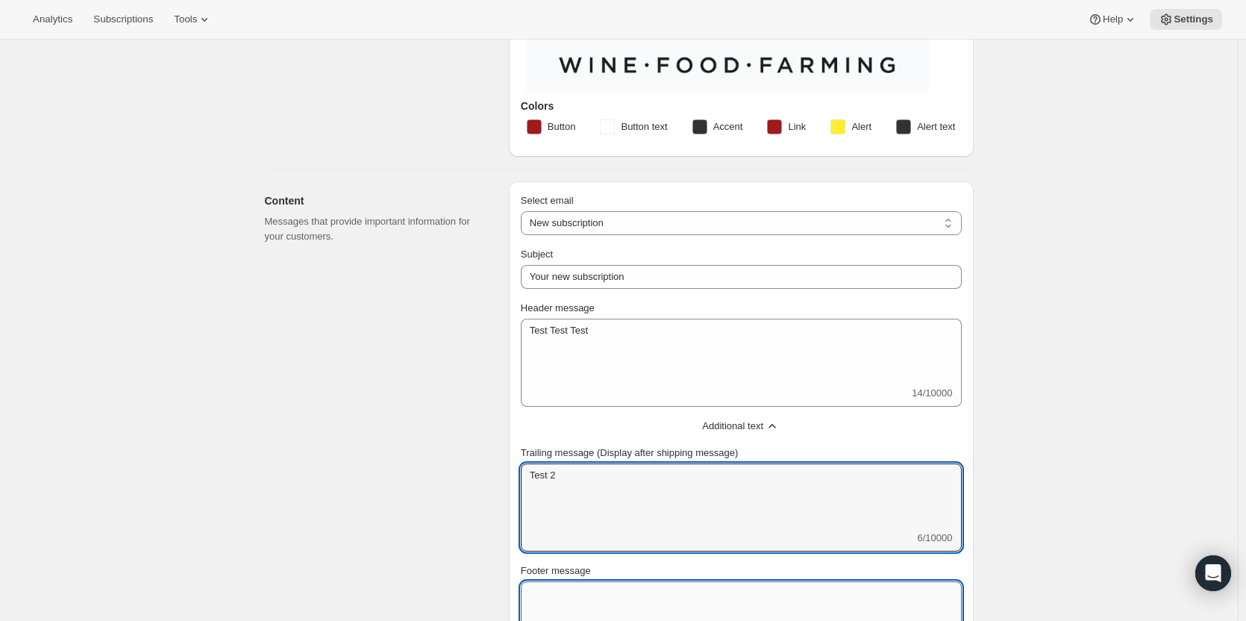
click at [594, 583] on textarea "Footer message" at bounding box center [741, 614] width 441 height 67
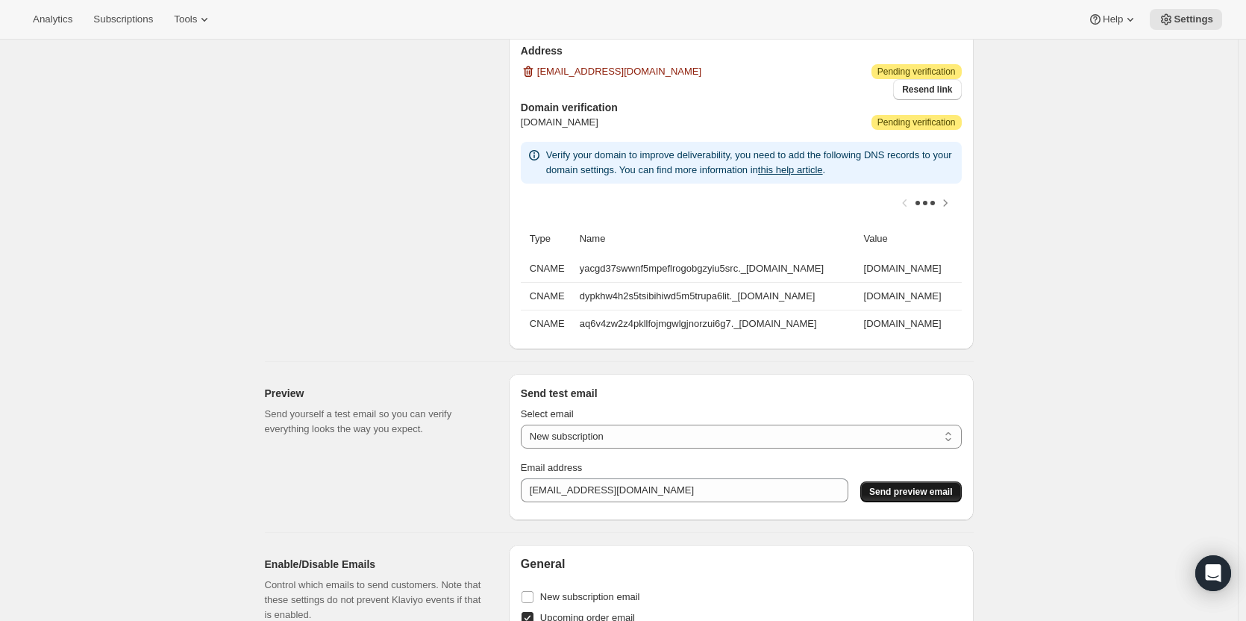
scroll to position [1066, 0]
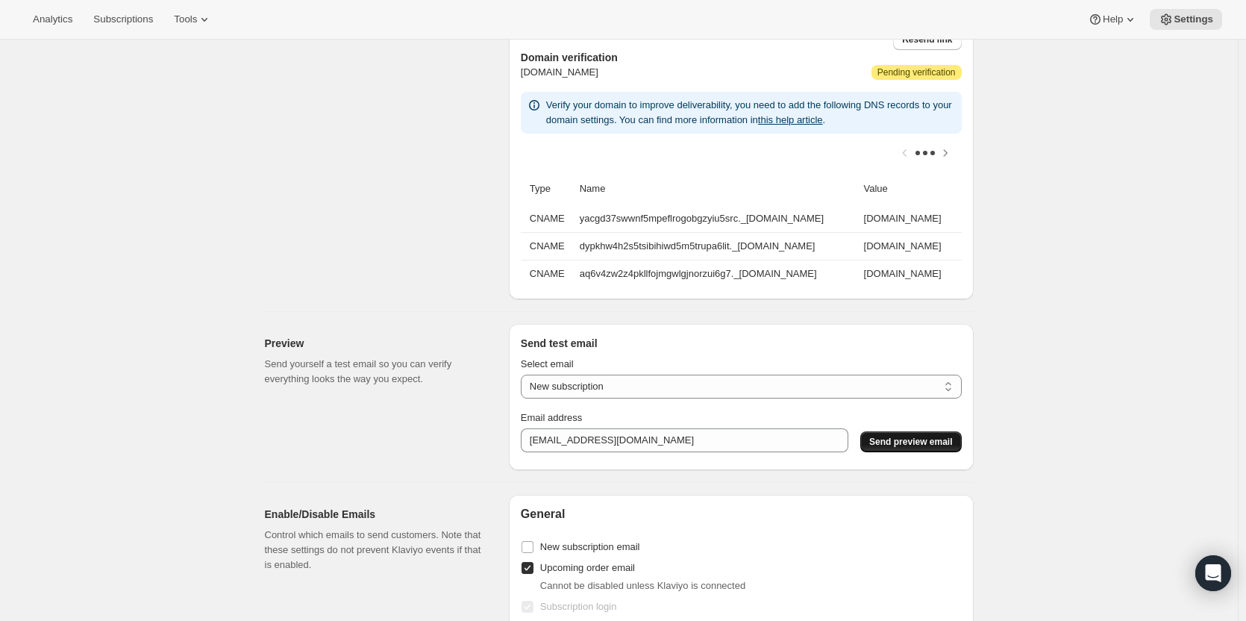
type textarea "Test 3"
click at [907, 448] on span "Send preview email" at bounding box center [910, 442] width 83 height 12
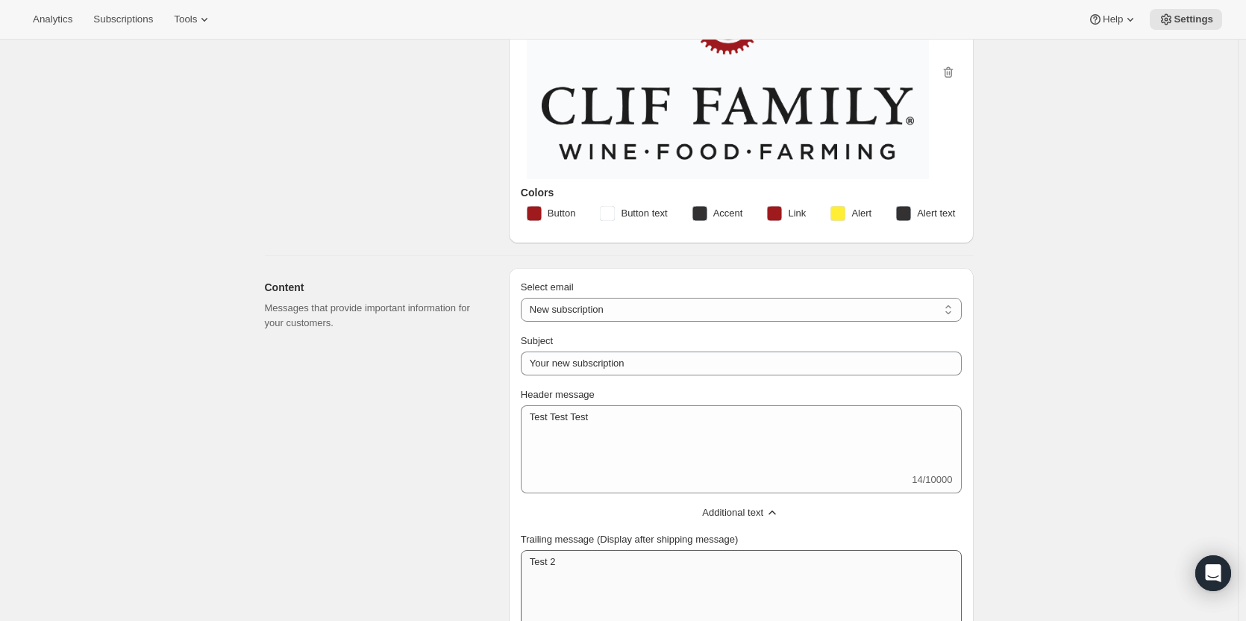
scroll to position [320, 0]
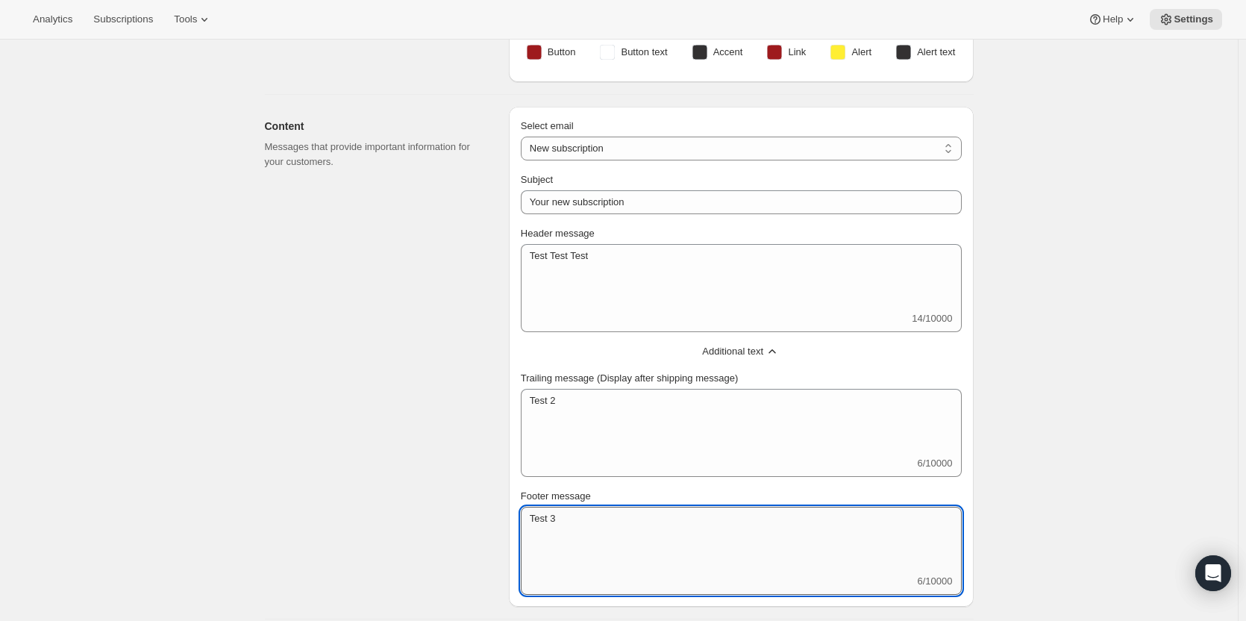
click at [599, 550] on textarea "Test 3" at bounding box center [741, 540] width 441 height 67
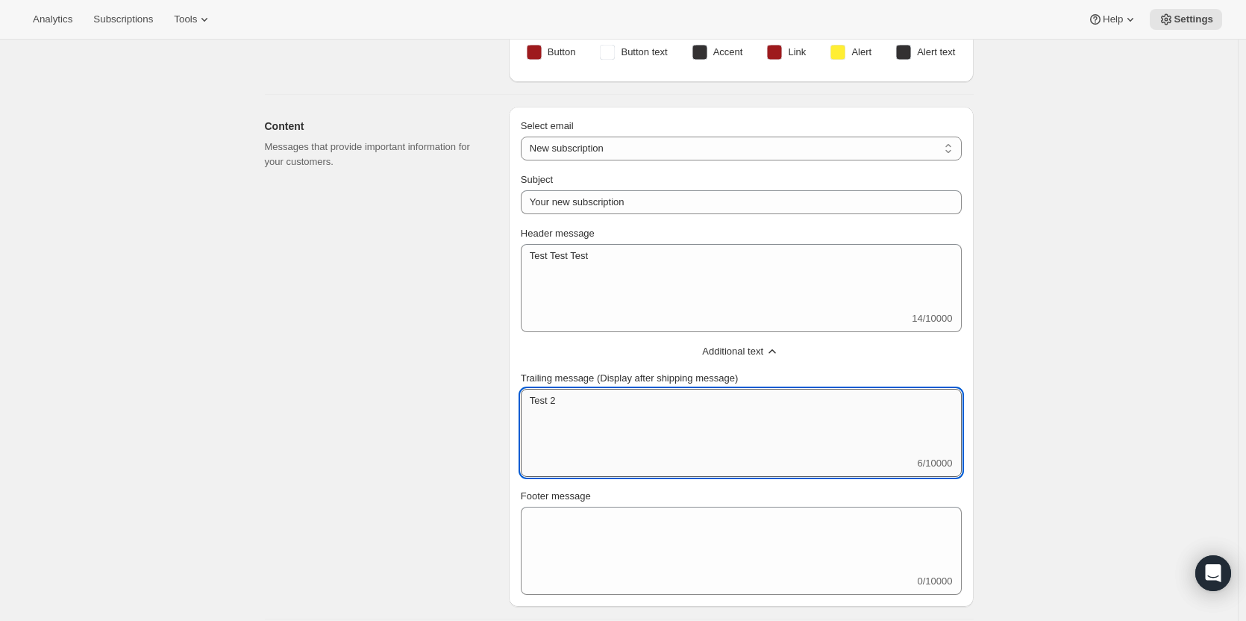
click at [631, 431] on textarea "Test 2" at bounding box center [741, 422] width 441 height 67
drag, startPoint x: 631, startPoint y: 431, endPoint x: 633, endPoint y: 399, distance: 32.2
click at [631, 431] on textarea "Test 2" at bounding box center [741, 422] width 441 height 67
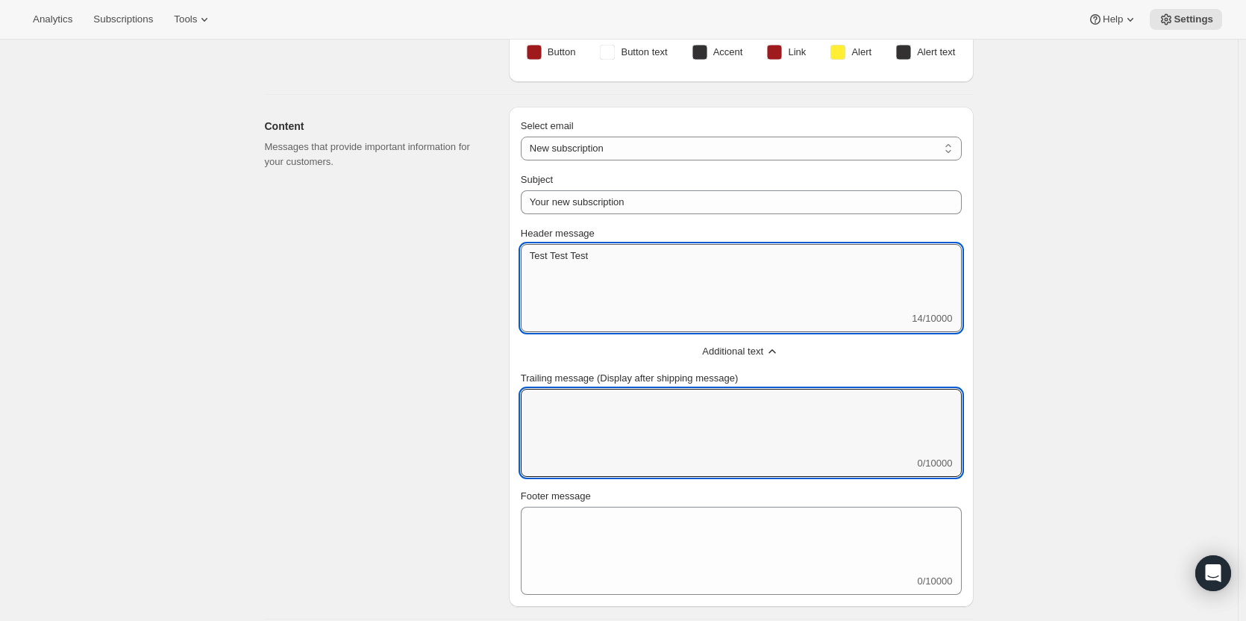
click at [621, 271] on textarea "Test Test Test" at bounding box center [741, 277] width 441 height 67
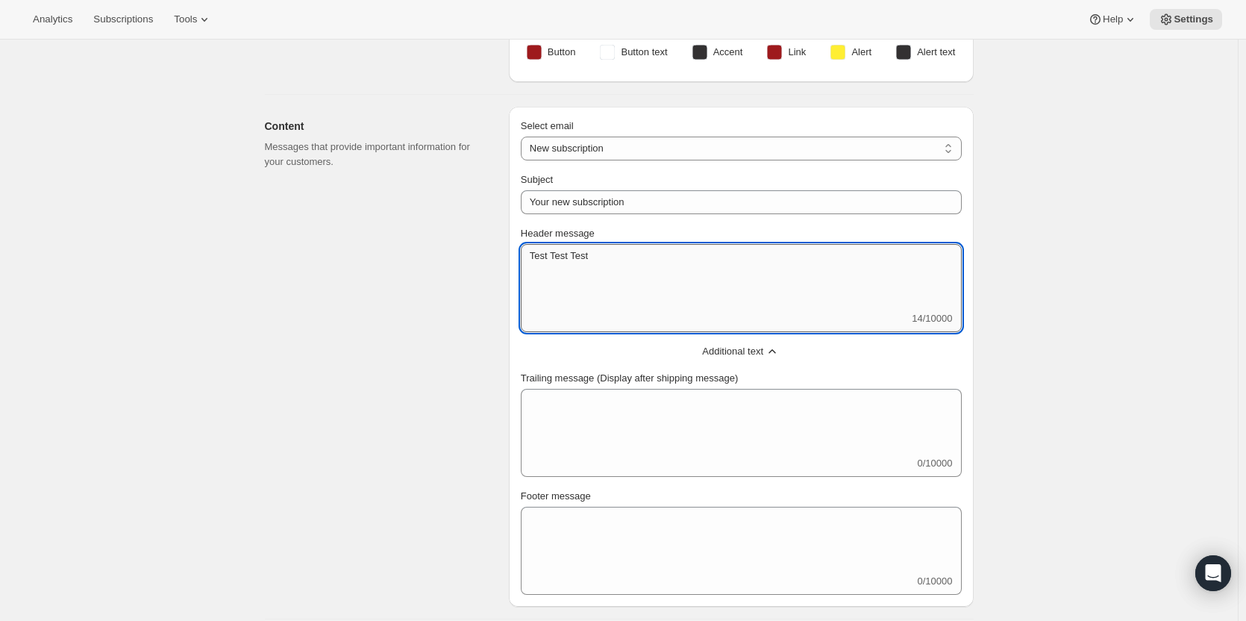
click at [621, 271] on textarea "Test Test Test" at bounding box center [741, 277] width 441 height 67
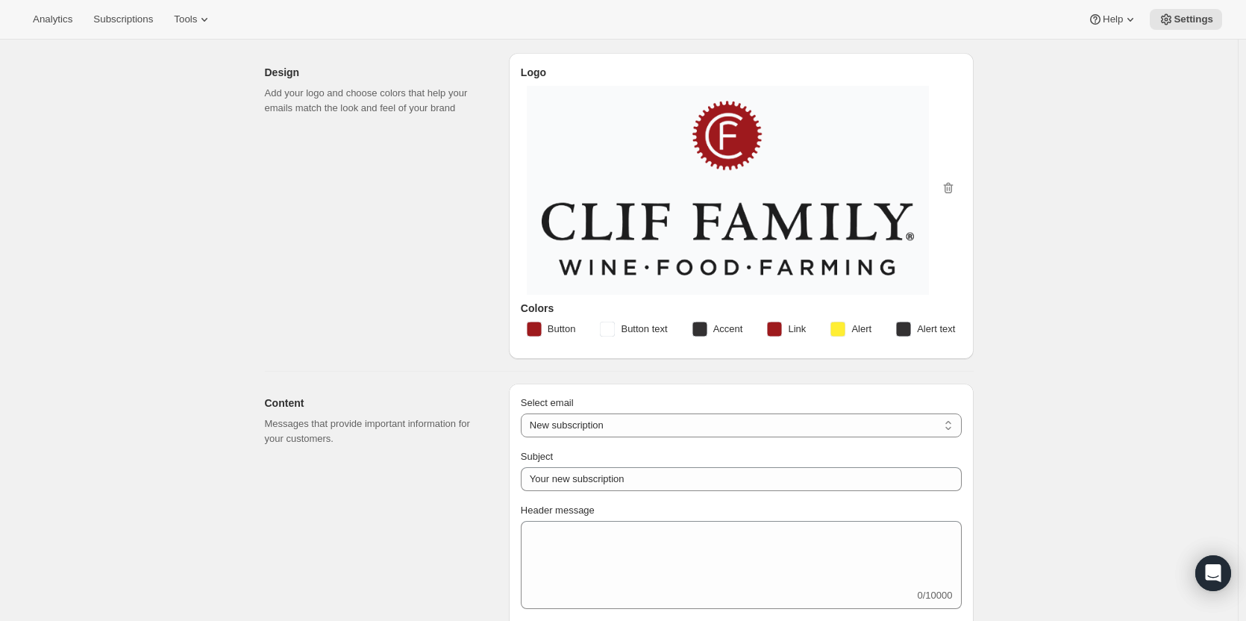
scroll to position [0, 0]
